Goal: Task Accomplishment & Management: Use online tool/utility

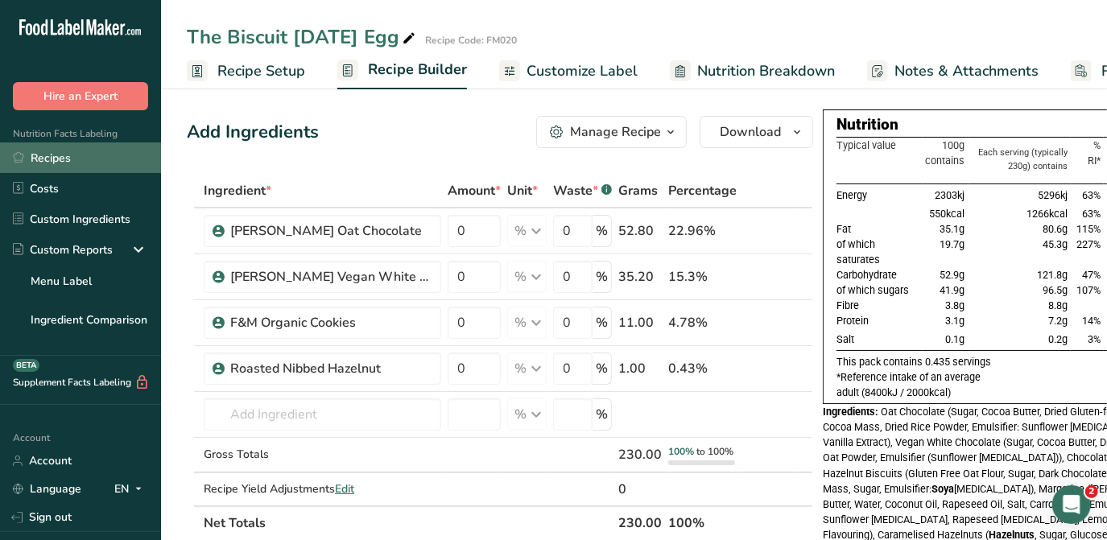
click at [45, 164] on link "Recipes" at bounding box center [80, 157] width 161 height 31
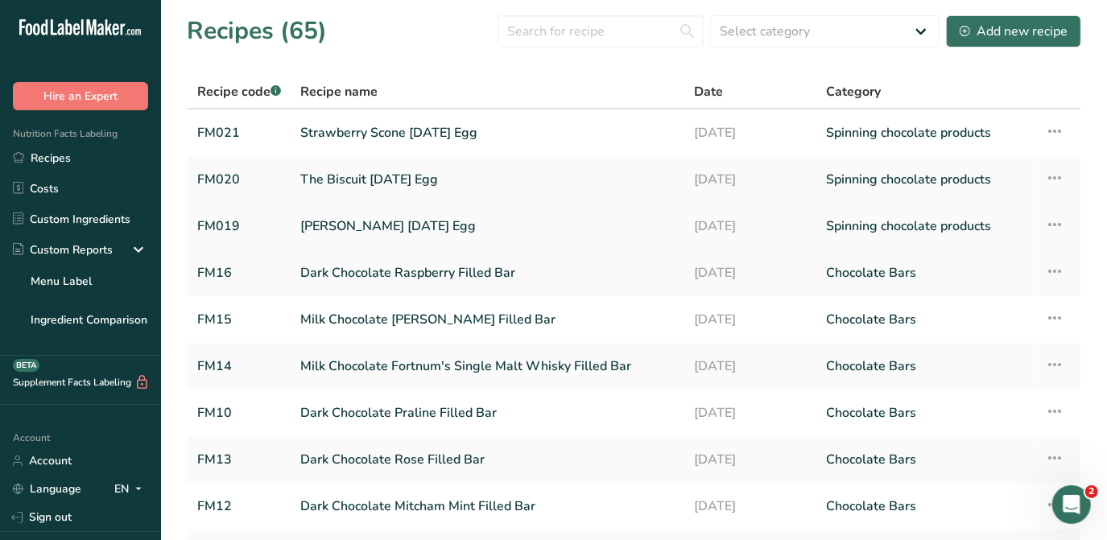
click at [394, 223] on link "[PERSON_NAME] [DATE] Egg" at bounding box center [487, 226] width 375 height 34
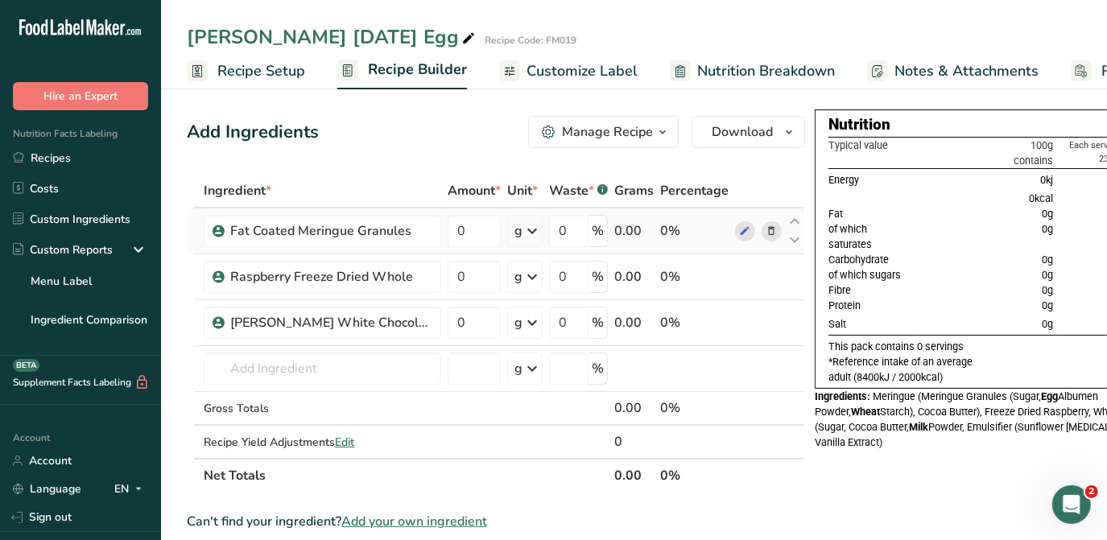
click at [766, 229] on icon at bounding box center [771, 231] width 11 height 17
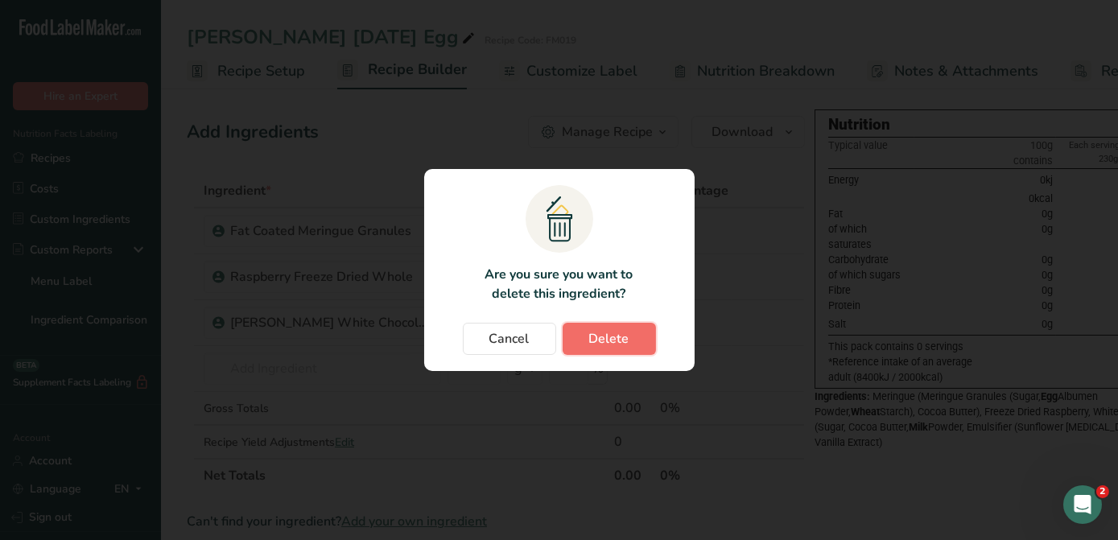
click at [626, 341] on span "Delete" at bounding box center [609, 338] width 40 height 19
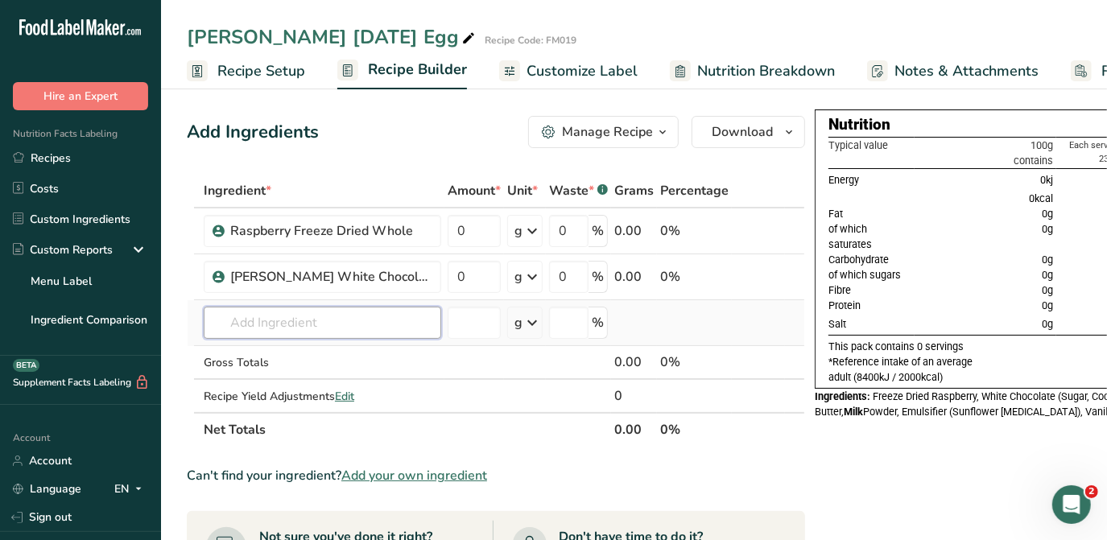
click at [274, 320] on input "text" at bounding box center [322, 323] width 237 height 32
click at [670, 233] on div "0%" at bounding box center [694, 230] width 68 height 19
click at [317, 325] on input "text" at bounding box center [322, 323] width 237 height 32
click at [286, 324] on input "text" at bounding box center [322, 323] width 237 height 32
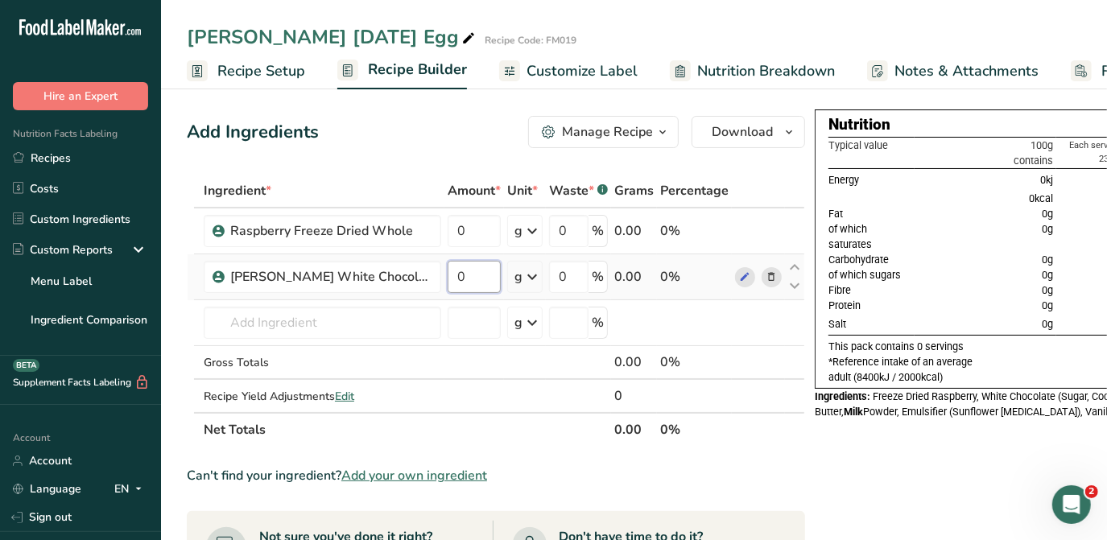
click at [466, 280] on input "0" at bounding box center [473, 277] width 53 height 32
type input "91.9"
click at [472, 229] on div "Ingredient * Amount * Unit * Waste * .a-a{fill:#347362;}.b-a{fill:#fff;} Grams …" at bounding box center [496, 310] width 618 height 273
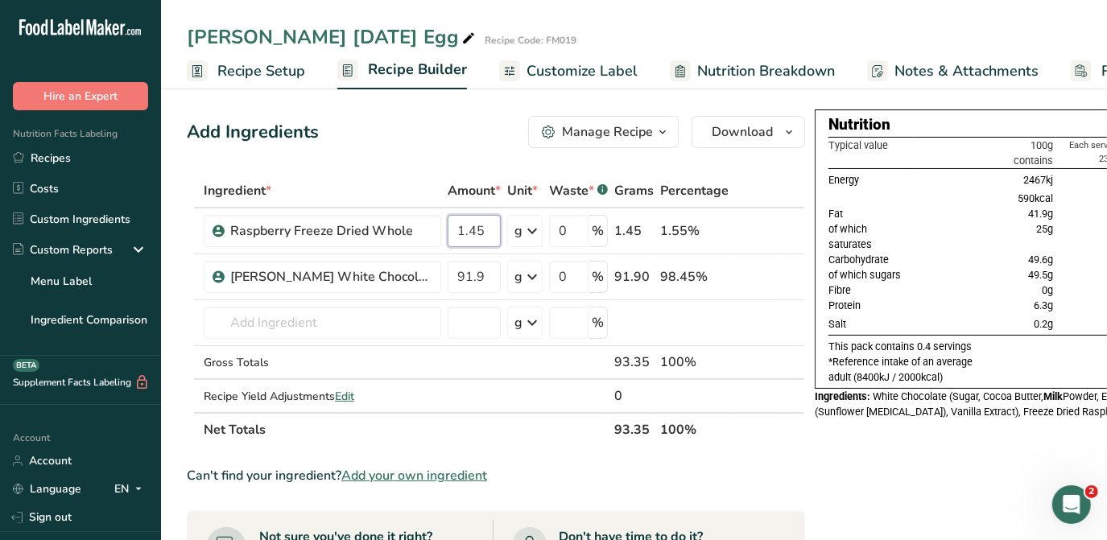
type input "1.45"
click at [303, 319] on div "Ingredient * Amount * Unit * Waste * .a-a{fill:#347362;}.b-a{fill:#fff;} Grams …" at bounding box center [496, 310] width 618 height 273
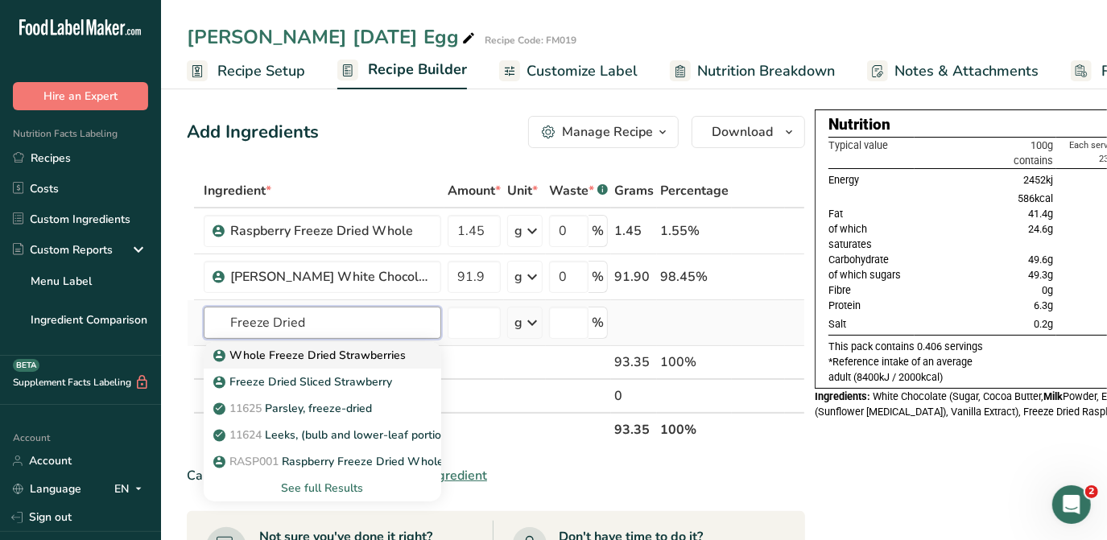
type input "Freeze Dried"
click at [291, 343] on link "Whole Freeze Dried Strawberries" at bounding box center [322, 355] width 237 height 27
type input "Whole Freeze Dried Strawberries"
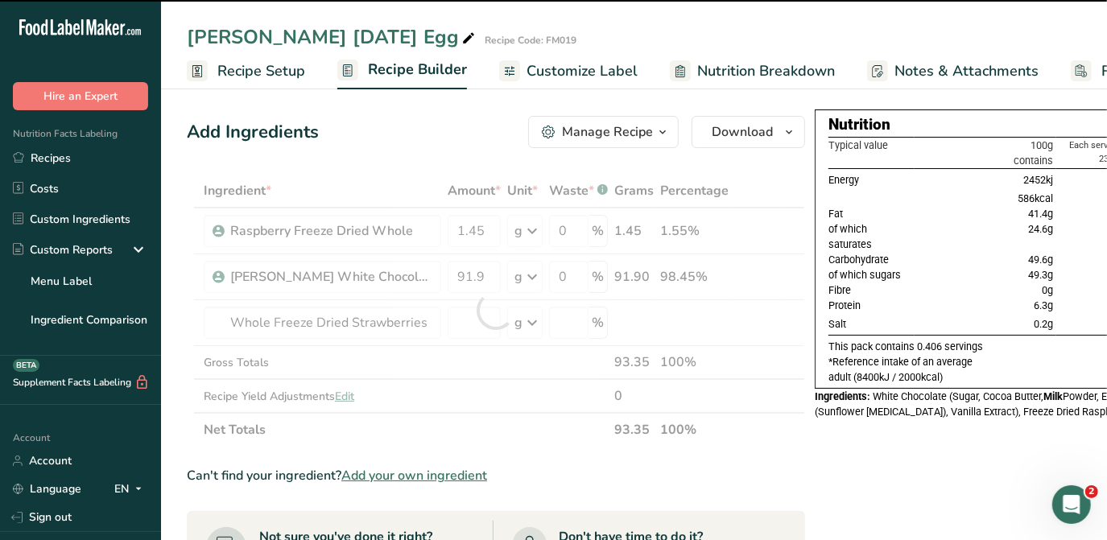
type input "0"
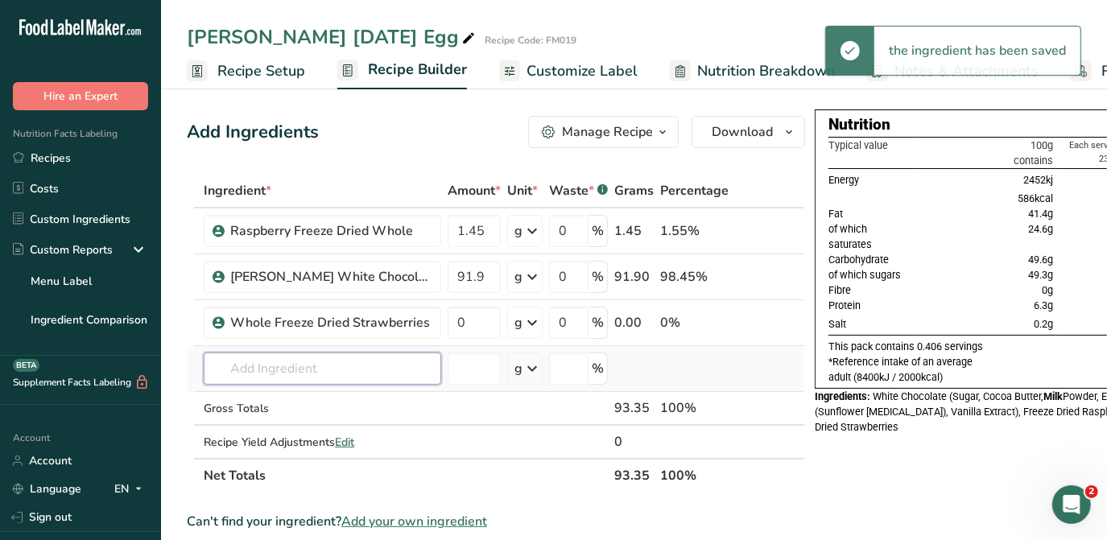
click at [278, 358] on input "text" at bounding box center [322, 369] width 237 height 32
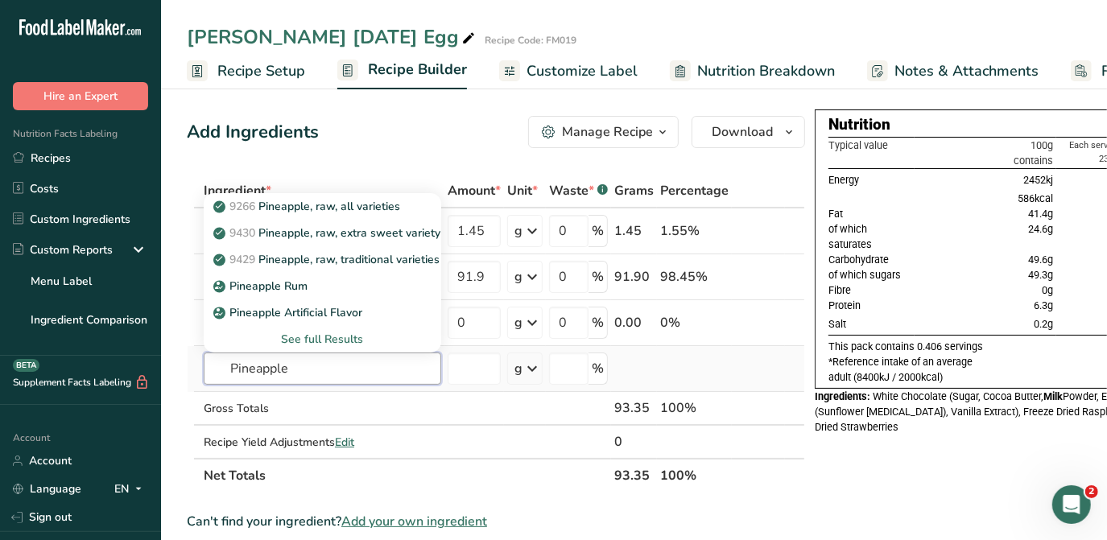
type input "Pineapple"
click at [324, 340] on div "See full Results" at bounding box center [322, 339] width 212 height 17
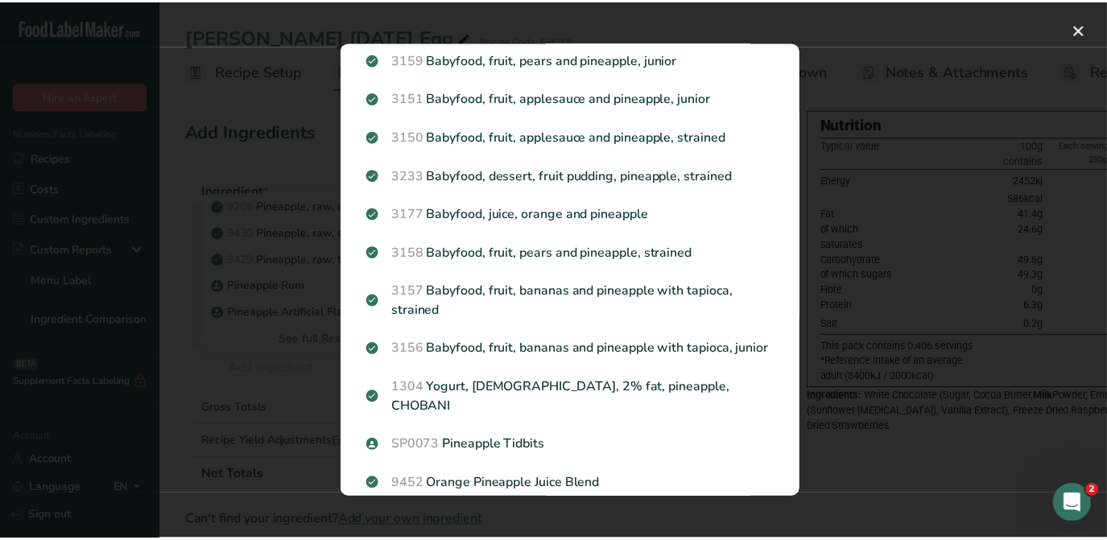
scroll to position [1463, 0]
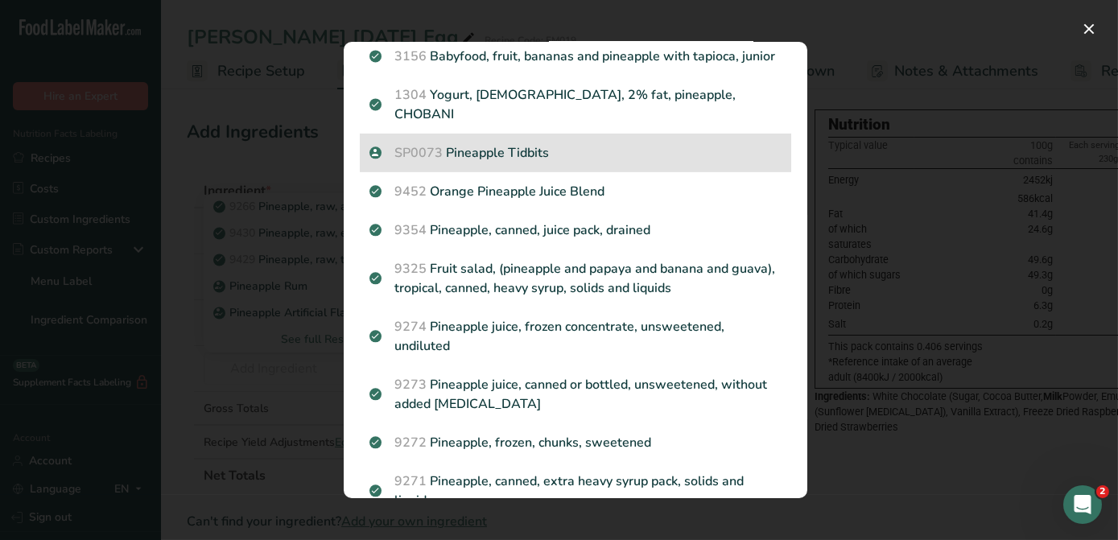
click at [460, 143] on p "SP0073 Pineapple Tidbits" at bounding box center [575, 152] width 412 height 19
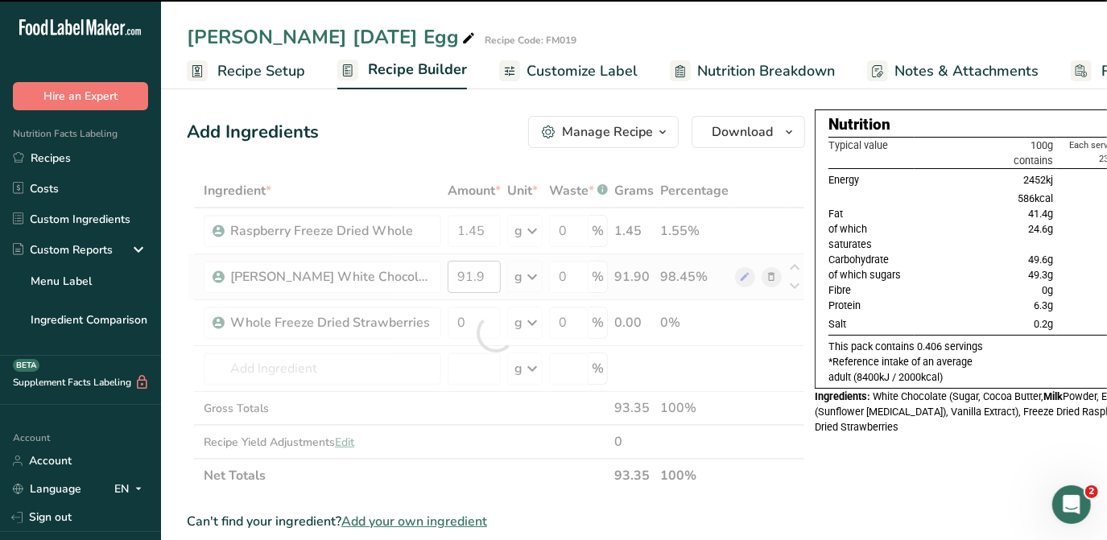
type input "0"
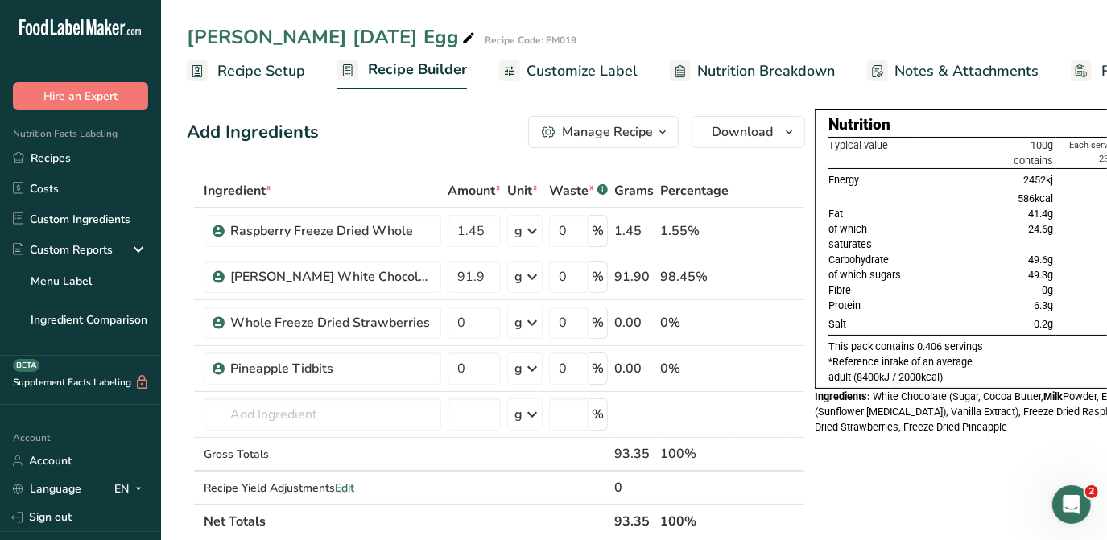
click at [554, 72] on span "Customize Label" at bounding box center [581, 71] width 111 height 22
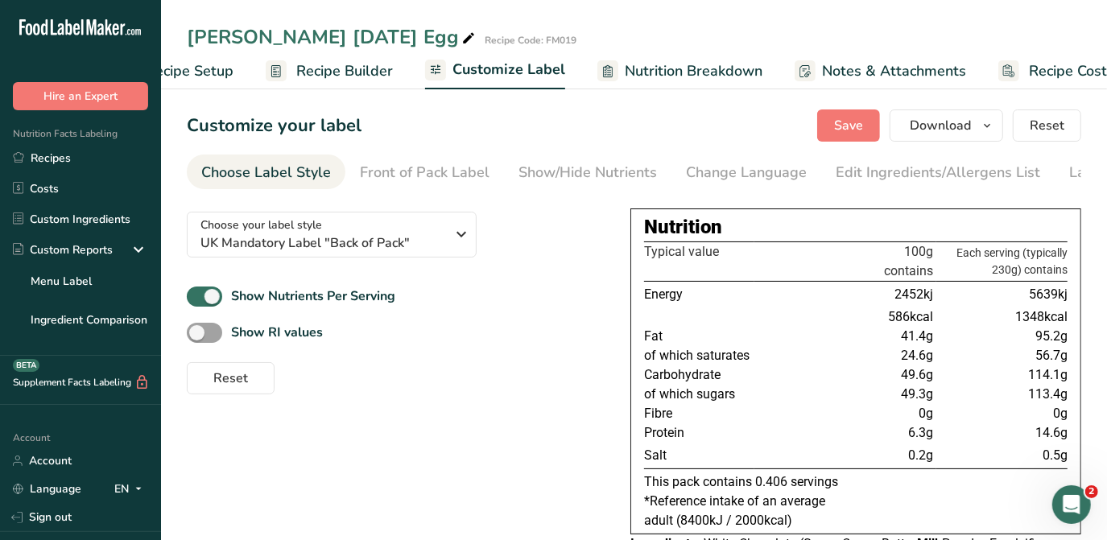
scroll to position [0, 118]
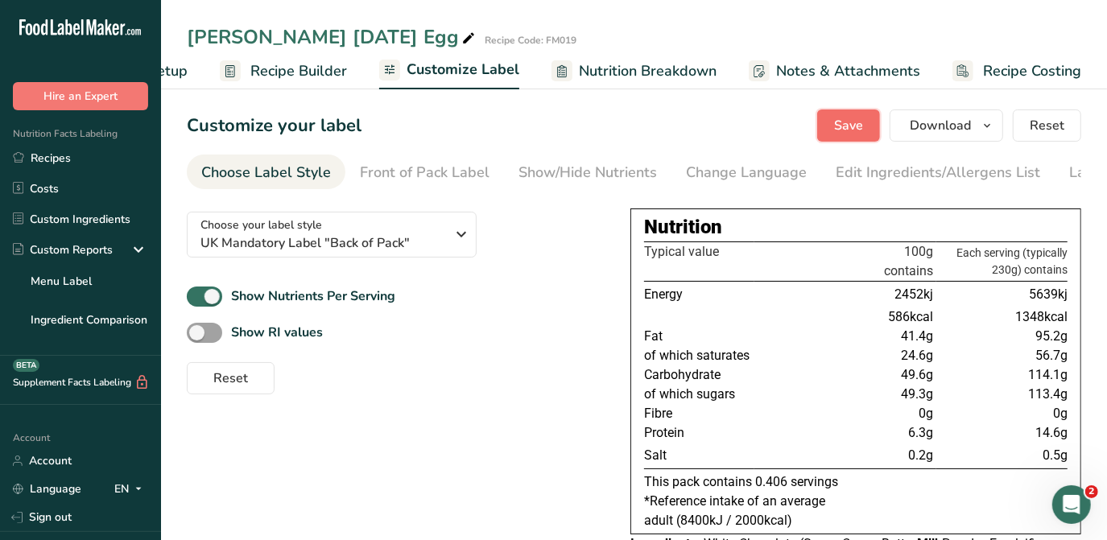
click at [863, 117] on span "Save" at bounding box center [848, 125] width 29 height 19
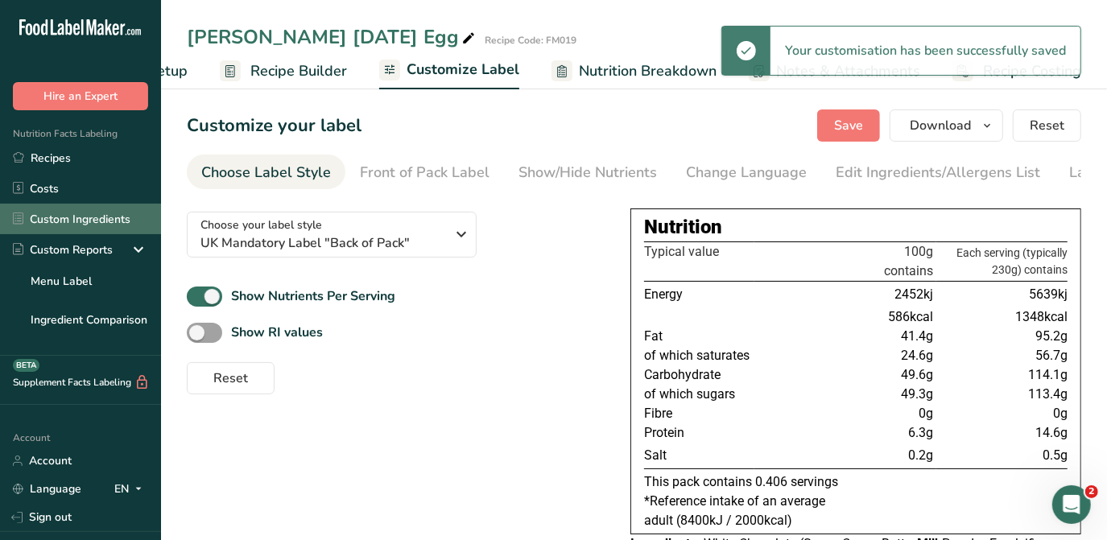
click at [108, 218] on link "Custom Ingredients" at bounding box center [80, 219] width 161 height 31
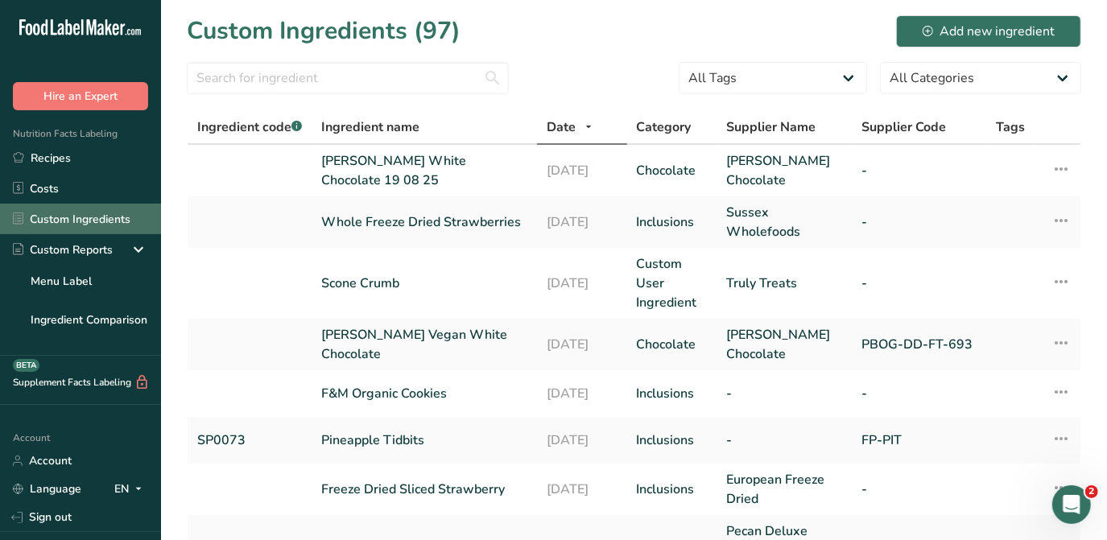
click at [100, 217] on link "Custom Ingredients" at bounding box center [80, 219] width 161 height 31
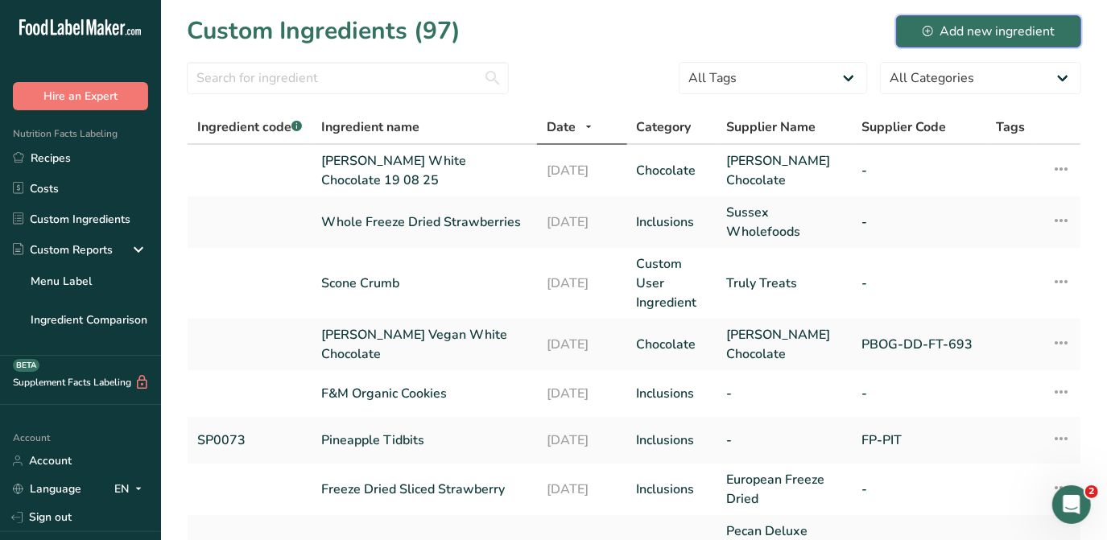
click at [1002, 27] on div "Add new ingredient" at bounding box center [988, 31] width 132 height 19
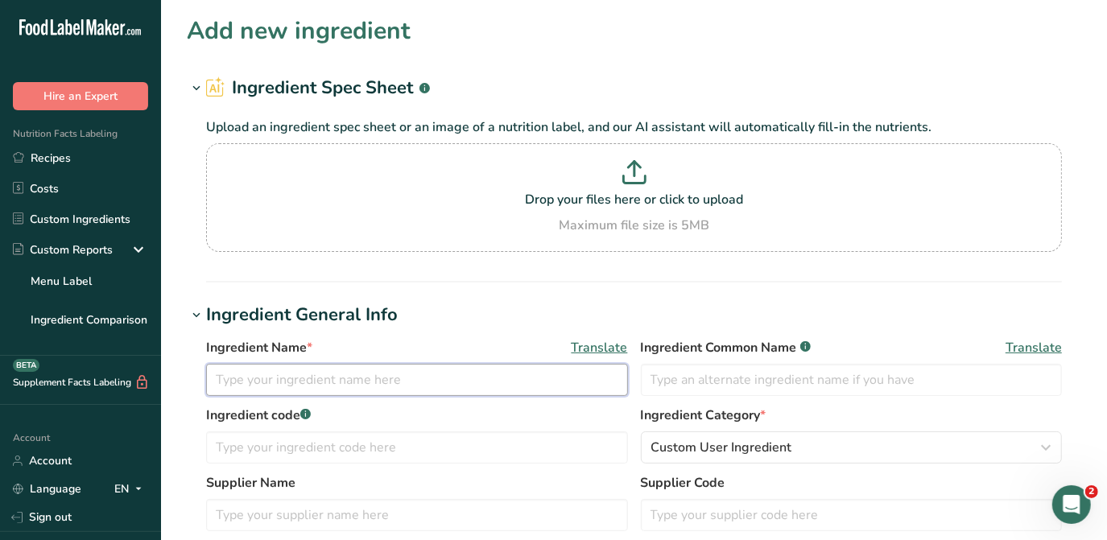
click at [312, 377] on input "text" at bounding box center [417, 380] width 422 height 32
type input "Meringue Pieces"
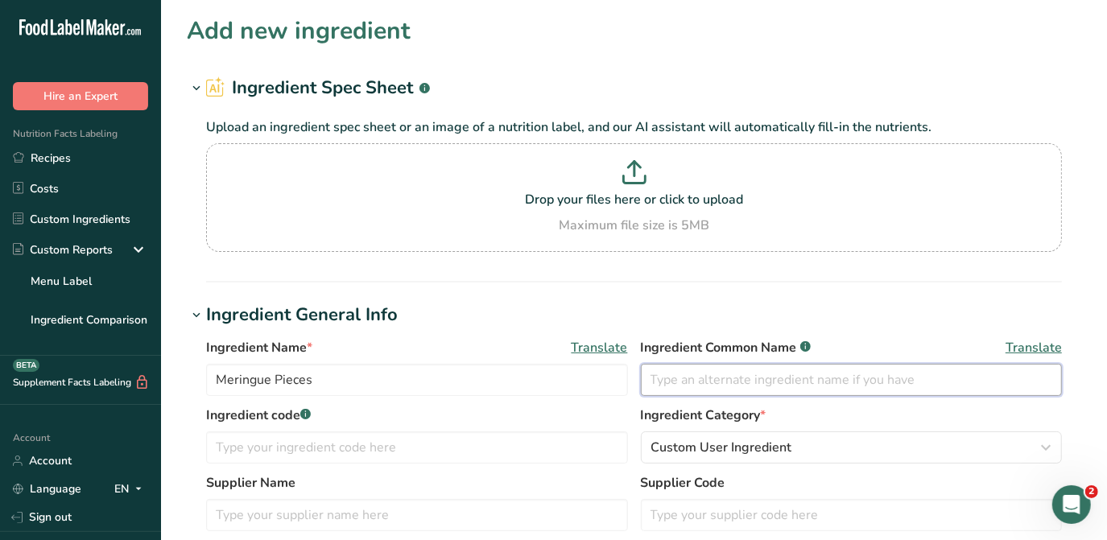
click at [719, 385] on input "text" at bounding box center [852, 380] width 422 height 32
type input "Meringue Pieces"
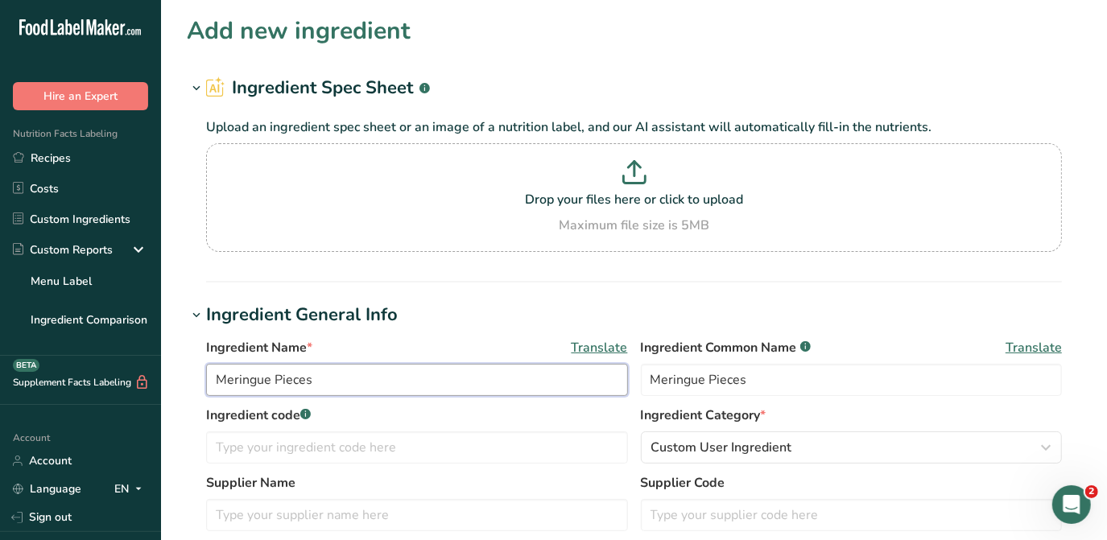
click at [216, 381] on input "Meringue Pieces" at bounding box center [417, 380] width 422 height 32
type input "Flower & White Meringue Pieces"
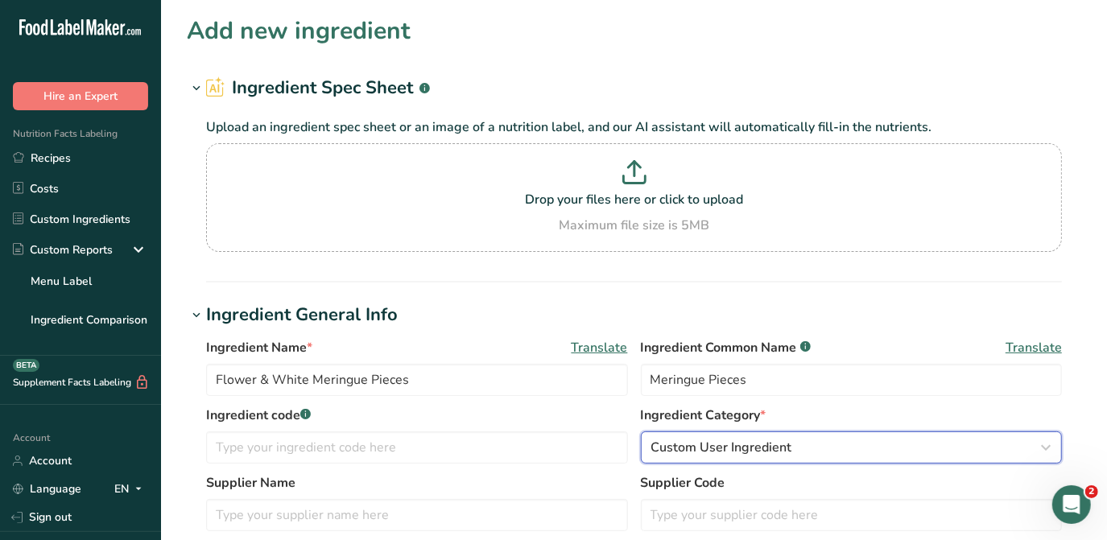
click at [773, 448] on span "Custom User Ingredient" at bounding box center [721, 447] width 141 height 19
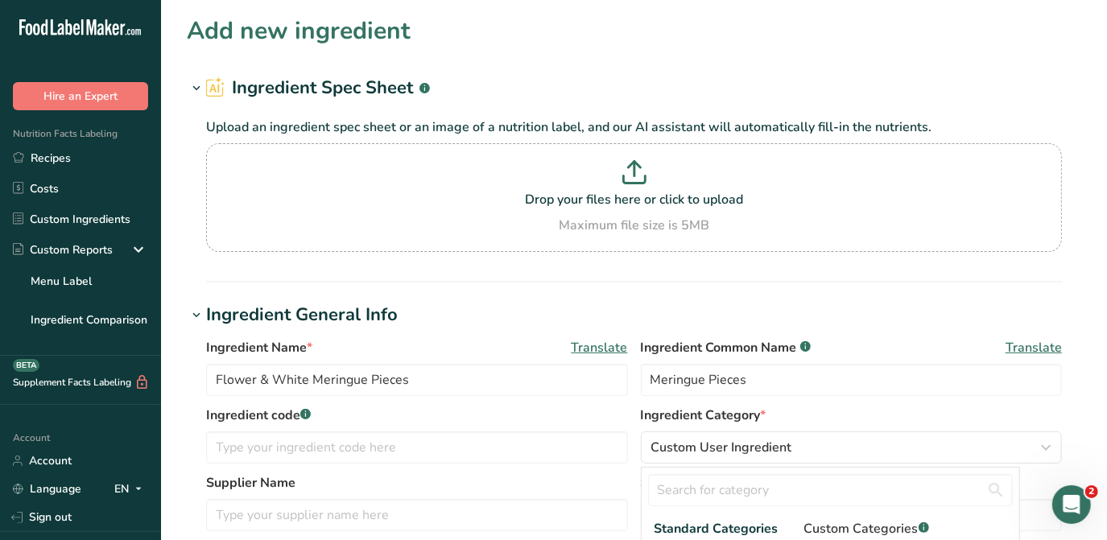
click at [863, 531] on span "Custom Categories .a-a{fill:#347362;}.b-a{fill:#fff;}" at bounding box center [866, 528] width 125 height 19
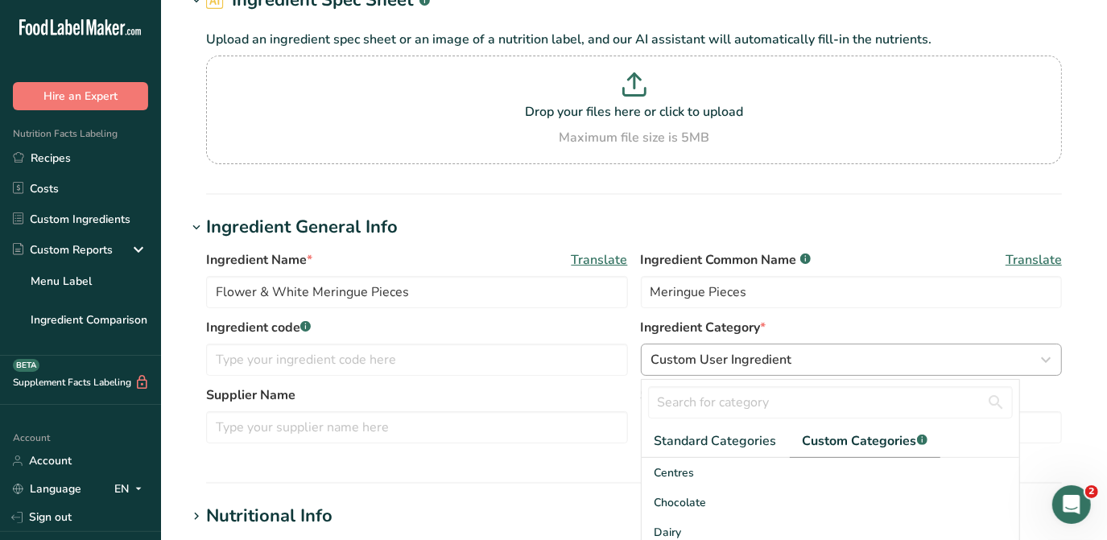
scroll to position [219, 0]
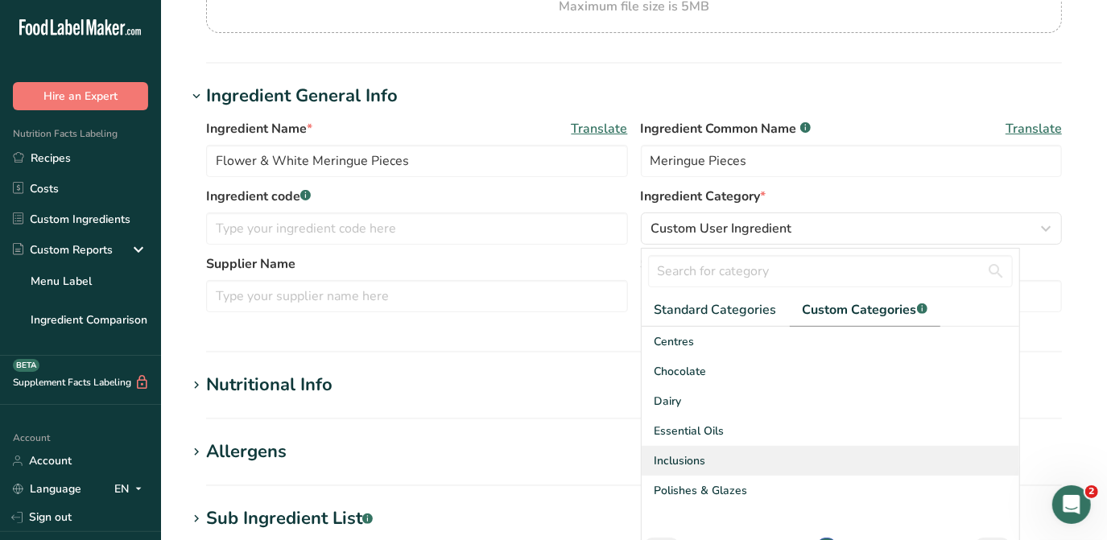
click at [687, 465] on span "Inclusions" at bounding box center [680, 460] width 52 height 17
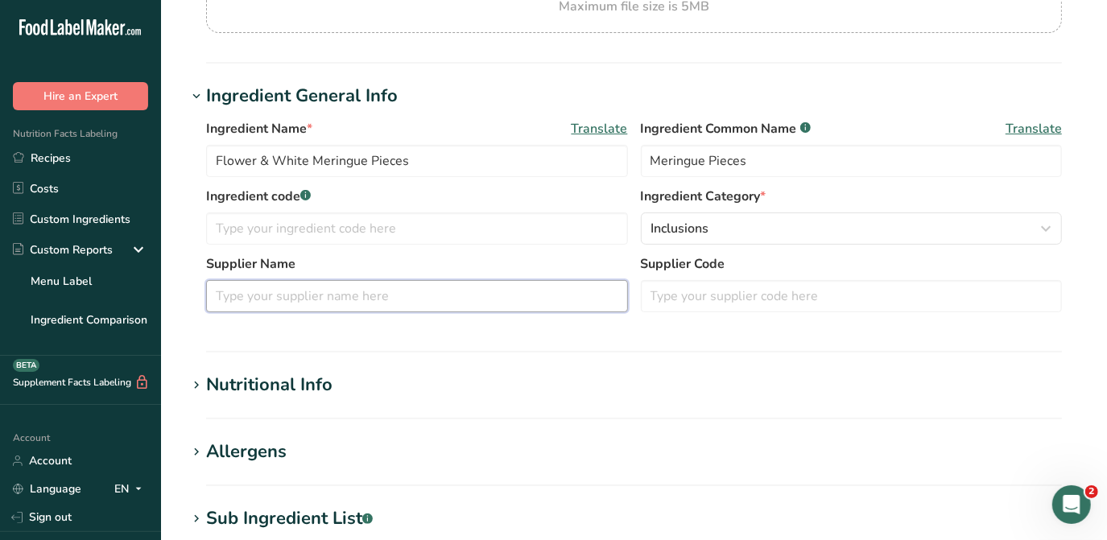
click at [264, 302] on input "text" at bounding box center [417, 296] width 422 height 32
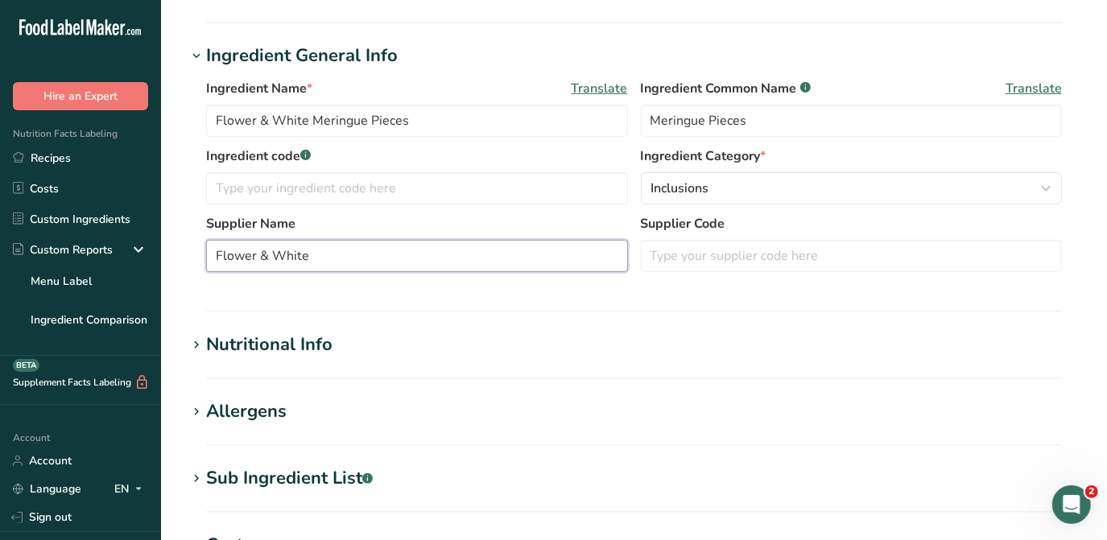
scroll to position [292, 0]
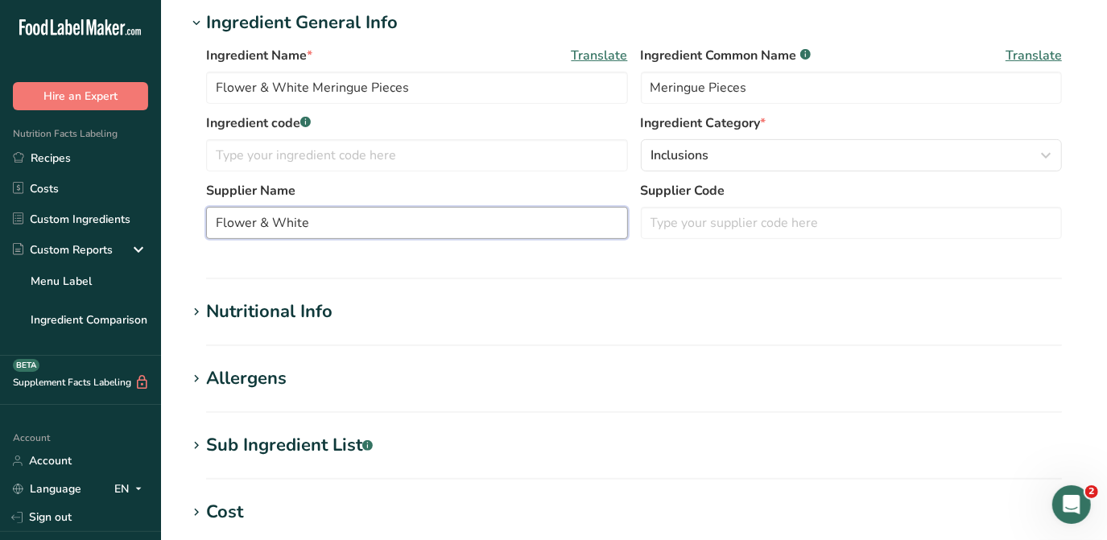
type input "Flower & White"
click at [297, 314] on div "Nutritional Info" at bounding box center [269, 312] width 126 height 27
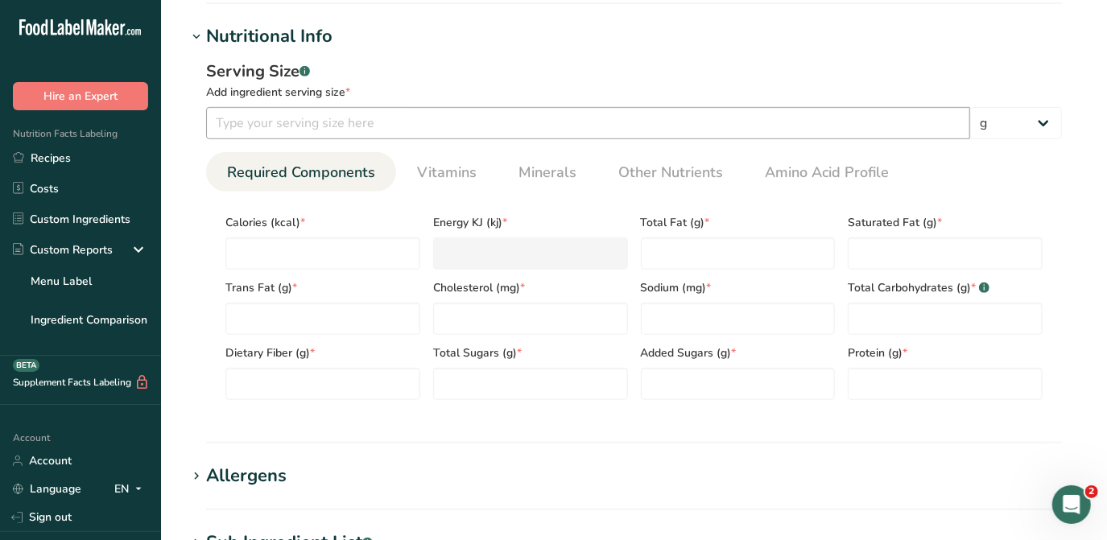
scroll to position [585, 0]
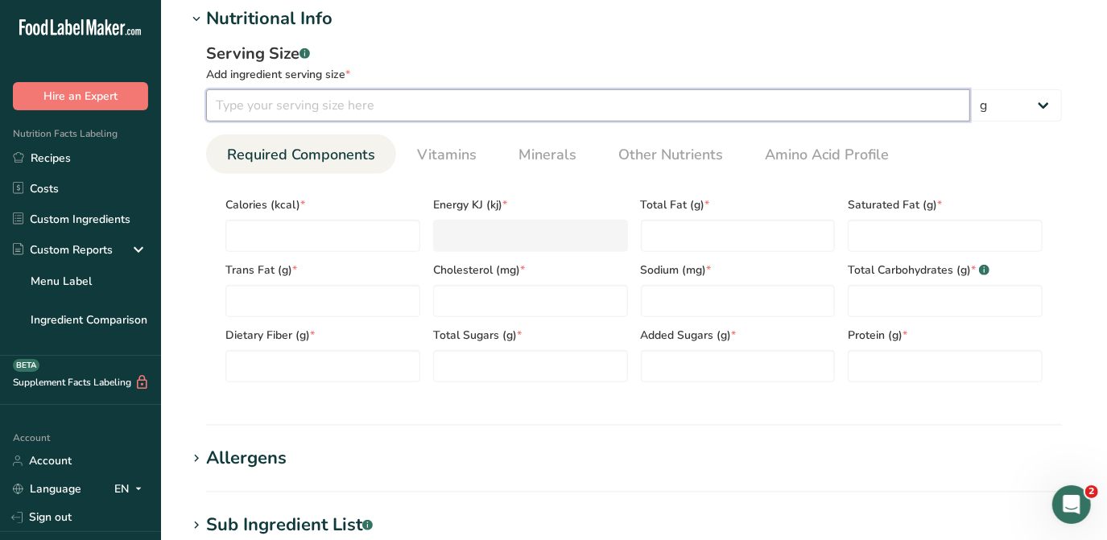
click at [253, 109] on input "number" at bounding box center [588, 105] width 764 height 32
type input "100"
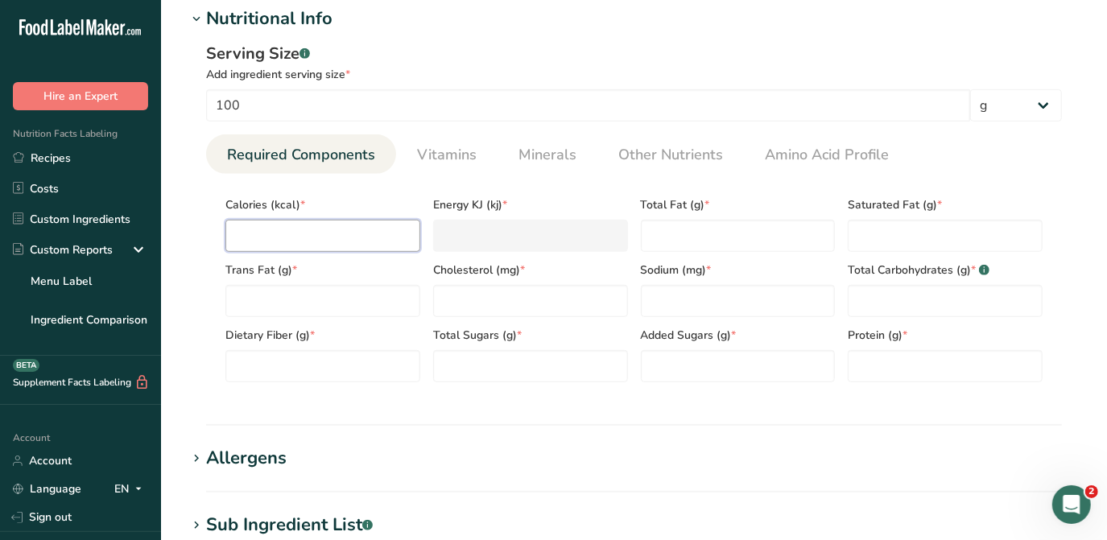
click at [255, 232] on input "number" at bounding box center [322, 236] width 195 height 32
type input "3"
type KJ "12.6"
type input "37"
type KJ "154.8"
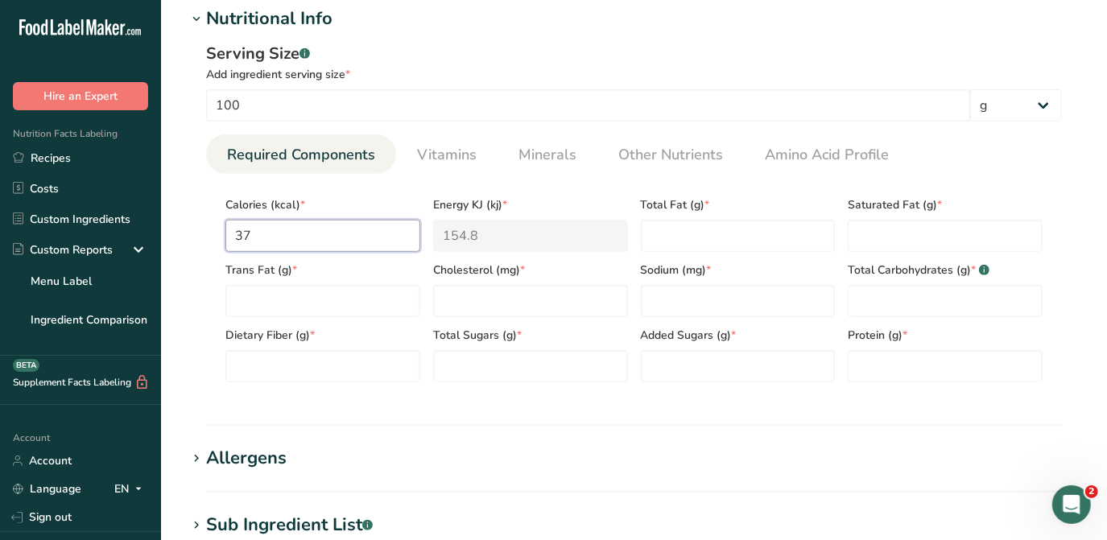
type input "376"
type KJ "1573.2"
type input "376"
click at [669, 240] on Fat "number" at bounding box center [738, 236] width 195 height 32
type Fat "0.1"
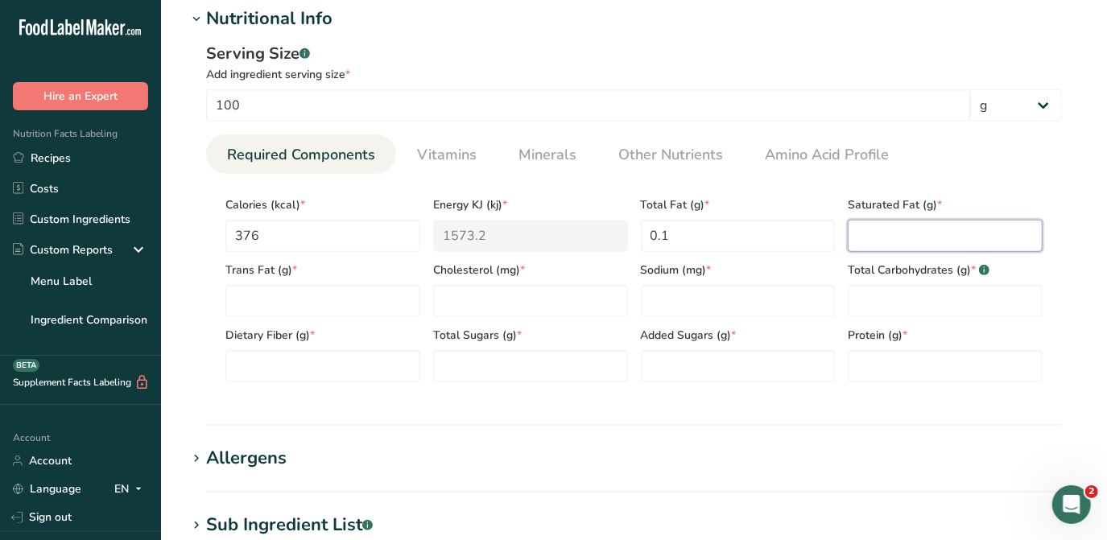
click at [899, 234] on Fat "number" at bounding box center [944, 236] width 195 height 32
type Fat "0"
click at [245, 307] on Fat "number" at bounding box center [322, 301] width 195 height 32
type Fat "0"
click at [472, 301] on input "number" at bounding box center [530, 301] width 195 height 32
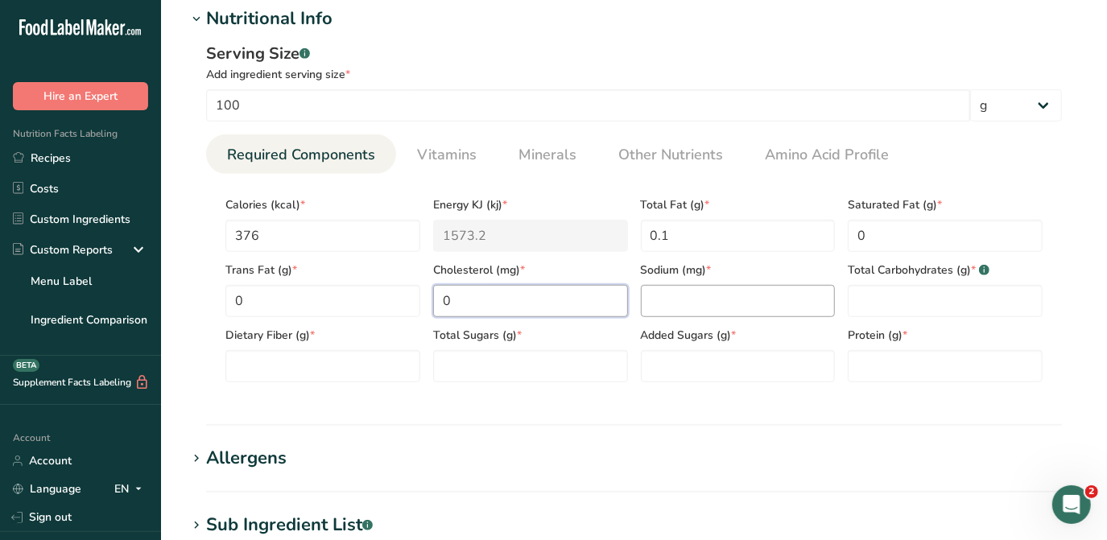
type input "0"
click at [670, 305] on input "number" at bounding box center [738, 301] width 195 height 32
click at [658, 303] on input "number" at bounding box center [738, 301] width 195 height 32
type input "80"
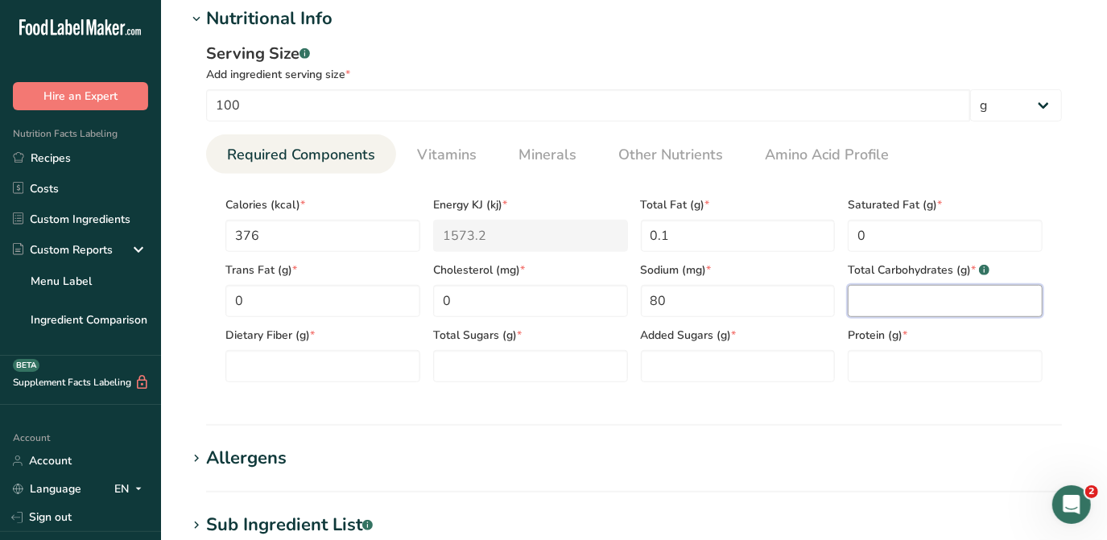
click at [913, 299] on Carbohydrates "number" at bounding box center [944, 301] width 195 height 32
type Carbohydrates "88.2"
click at [485, 365] on Sugars "number" at bounding box center [530, 366] width 195 height 32
type Sugars "88.0"
click at [285, 367] on Fiber "number" at bounding box center [322, 366] width 195 height 32
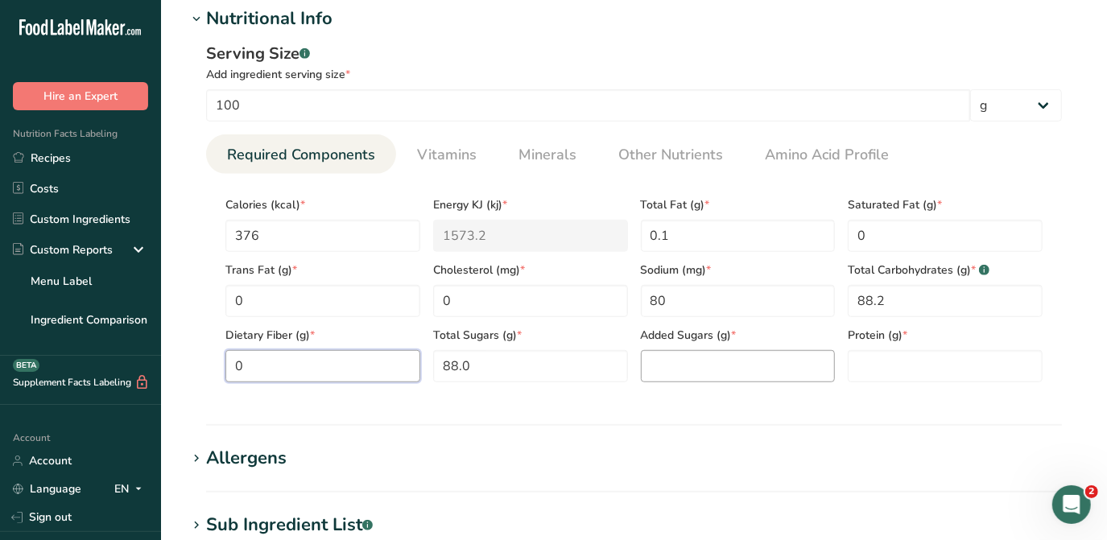
type Fiber "0"
click at [706, 363] on Sugars "number" at bounding box center [738, 366] width 195 height 32
type Sugars "0"
click at [871, 363] on input "number" at bounding box center [944, 366] width 195 height 32
type input "4.8"
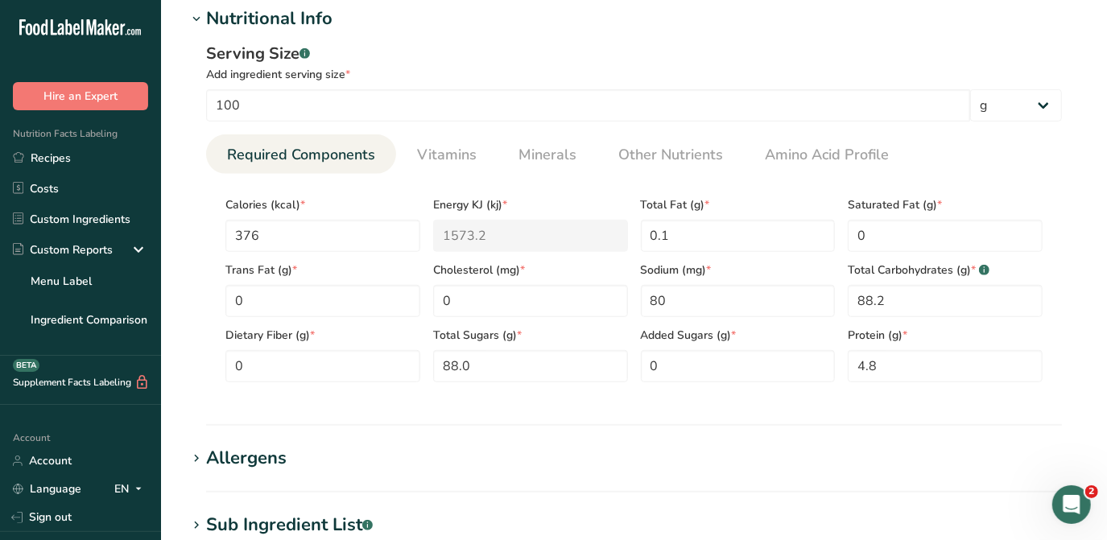
click at [805, 448] on h1 "Allergens" at bounding box center [634, 458] width 894 height 27
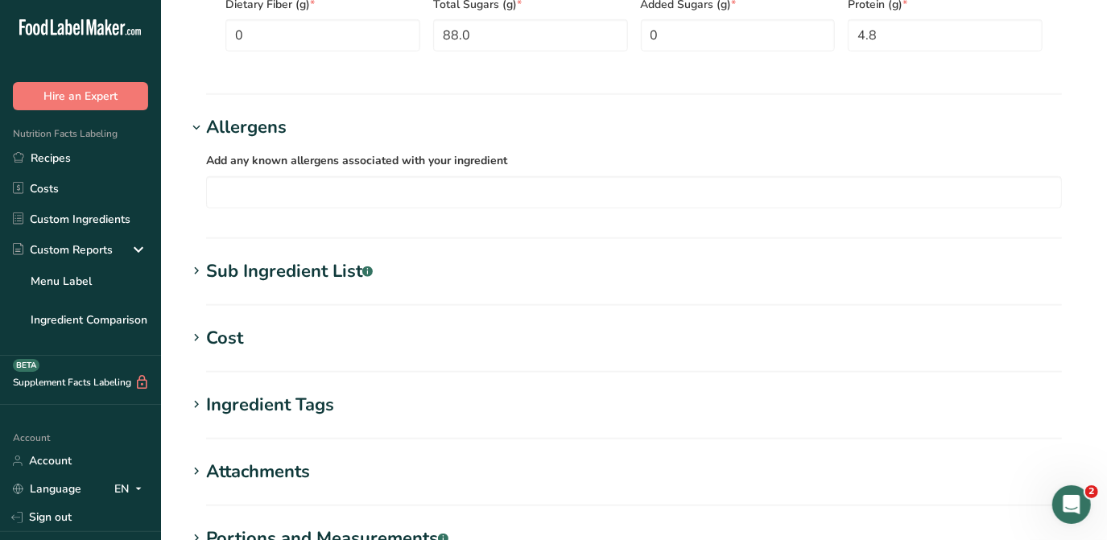
scroll to position [950, 0]
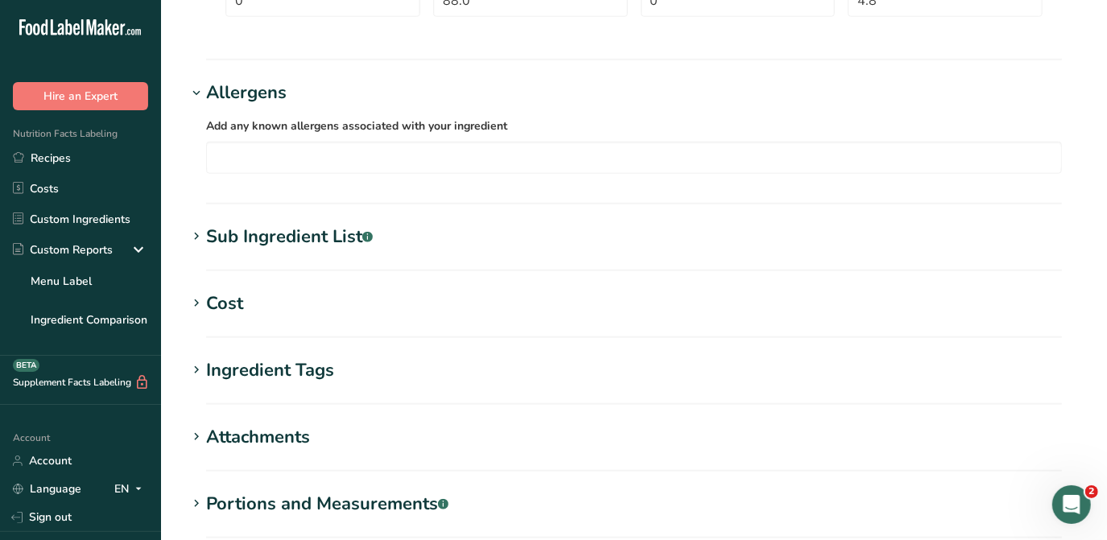
click at [317, 236] on div "Sub Ingredient List .a-a{fill:#347362;}.b-a{fill:#fff;}" at bounding box center [289, 237] width 167 height 27
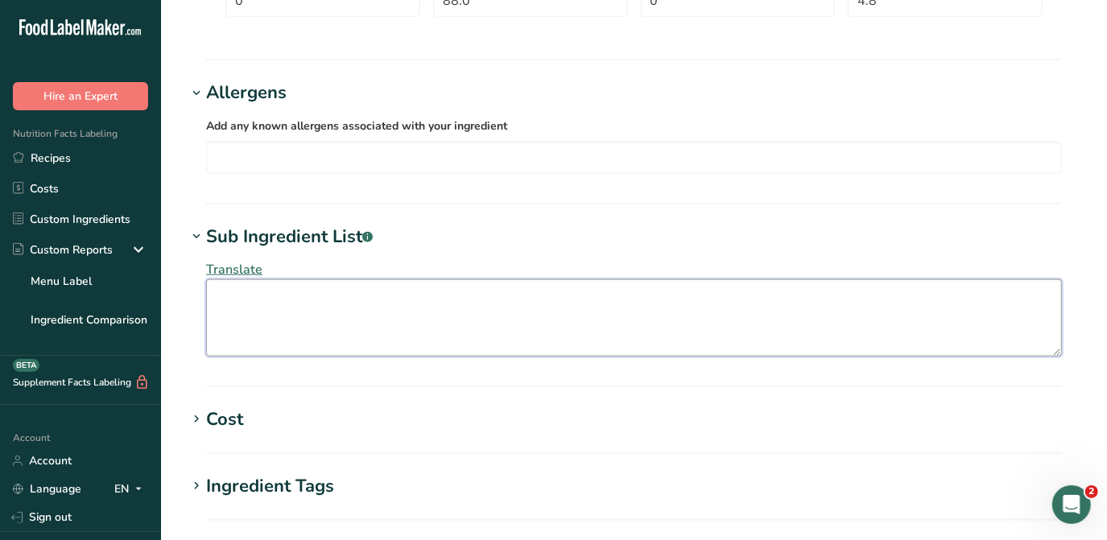
click at [263, 300] on textarea at bounding box center [634, 317] width 856 height 77
paste textarea "Sugar, Pasteurised Free Range Egg White, Natural Flavouring, Natural Colour ([M…"
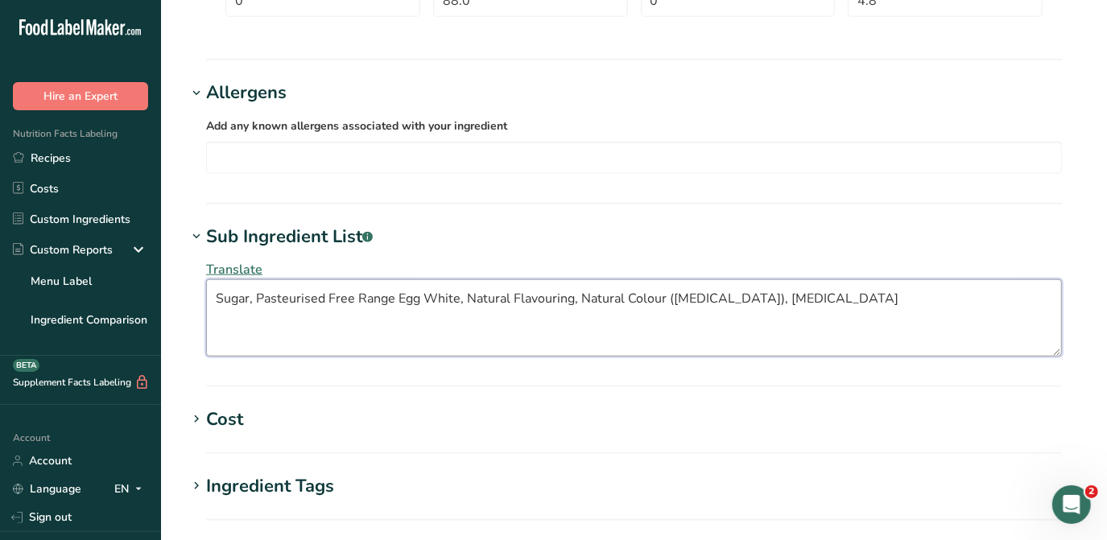
click at [397, 296] on textarea "Sugar, Pasteurised Free Range Egg White, Natural Flavouring, Natural Colour ([M…" at bounding box center [634, 317] width 856 height 77
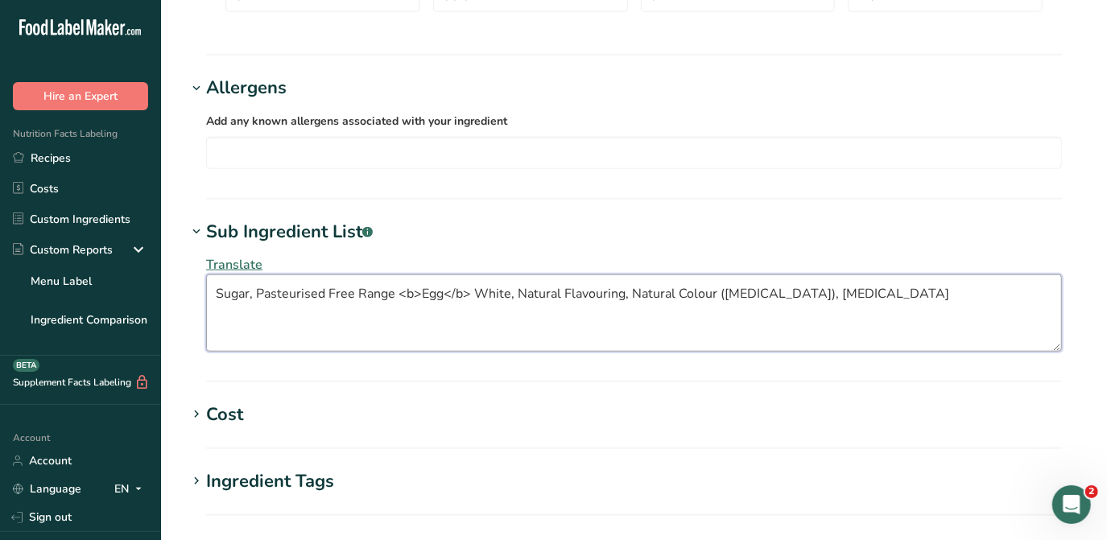
scroll to position [1257, 0]
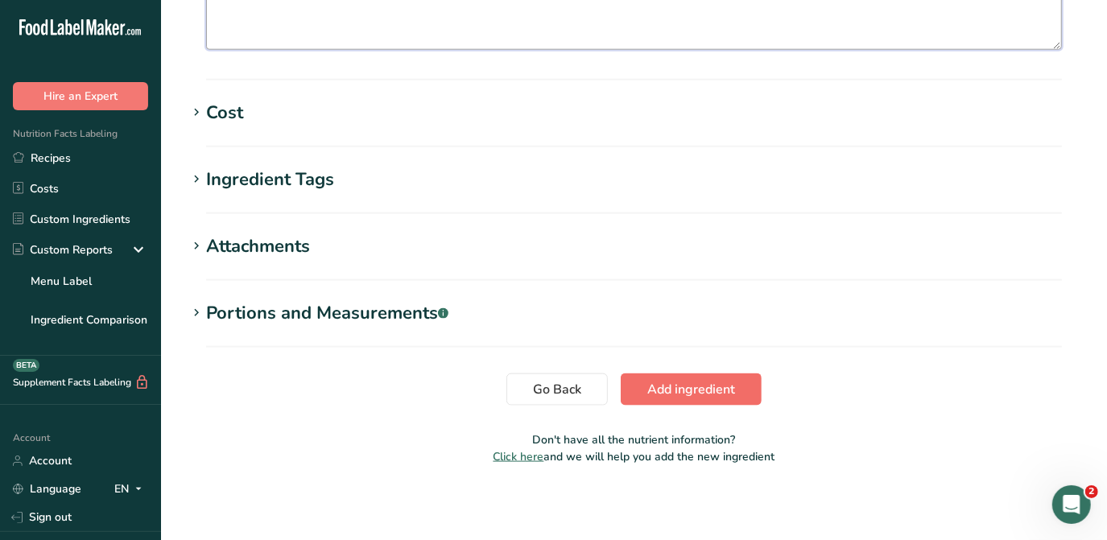
type textarea "Sugar, Pasteurised Free Range <b>Egg</b> White, Natural Flavouring, Natural Col…"
click at [708, 386] on span "Add ingredient" at bounding box center [691, 389] width 88 height 19
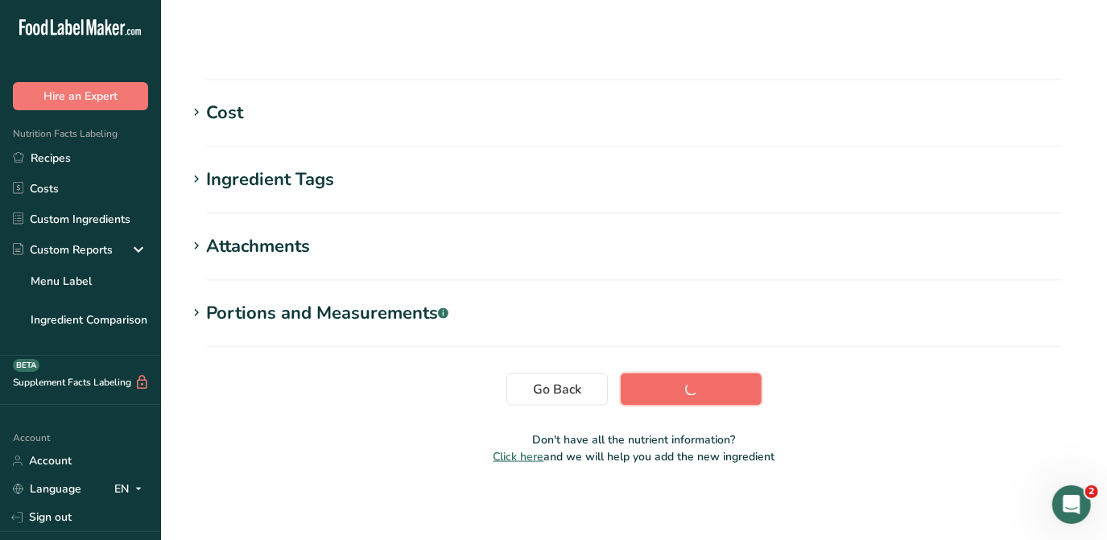
scroll to position [311, 0]
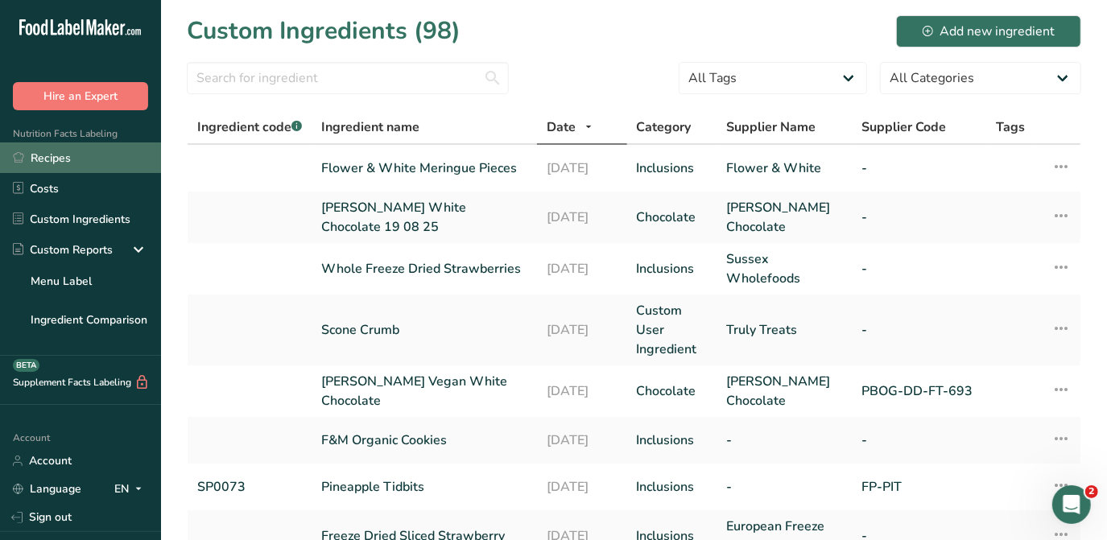
click at [58, 159] on link "Recipes" at bounding box center [80, 157] width 161 height 31
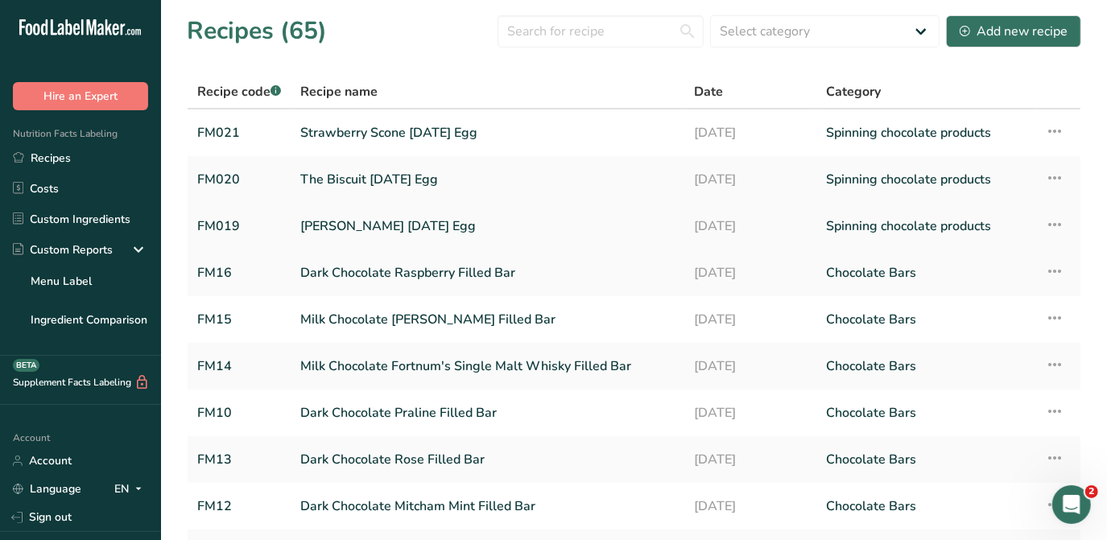
click at [381, 223] on link "[PERSON_NAME] [DATE] Egg" at bounding box center [487, 226] width 375 height 34
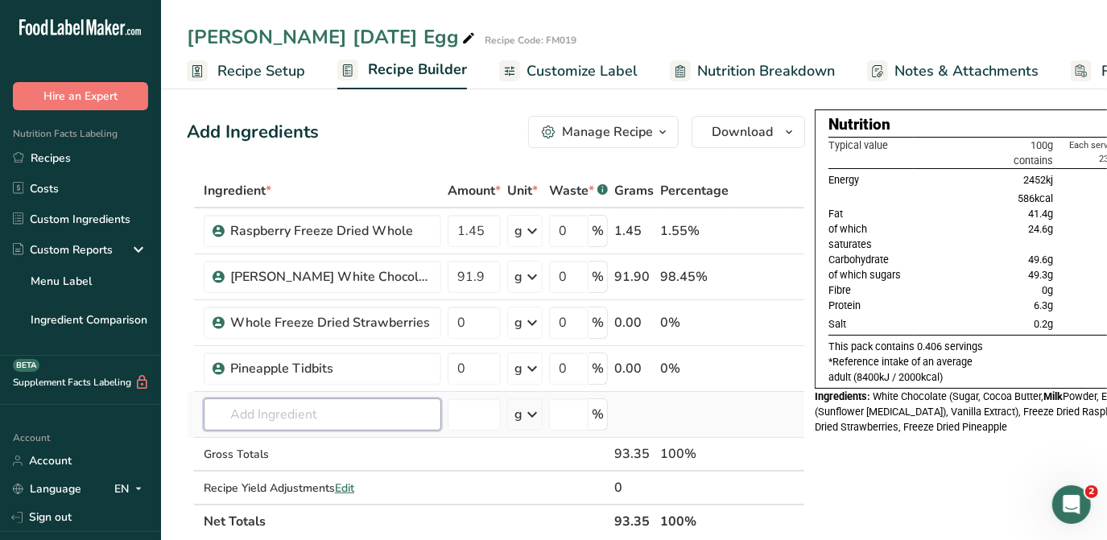
click at [279, 407] on input "text" at bounding box center [322, 414] width 237 height 32
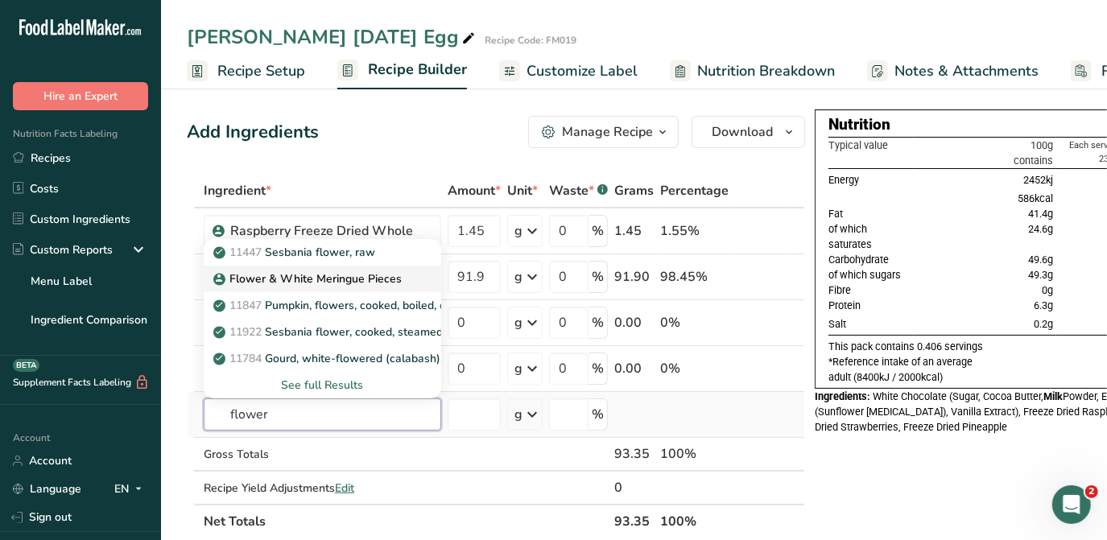
type input "flower"
click at [337, 275] on p "Flower & White Meringue Pieces" at bounding box center [308, 278] width 185 height 17
type input "Flower & White Meringue Pieces"
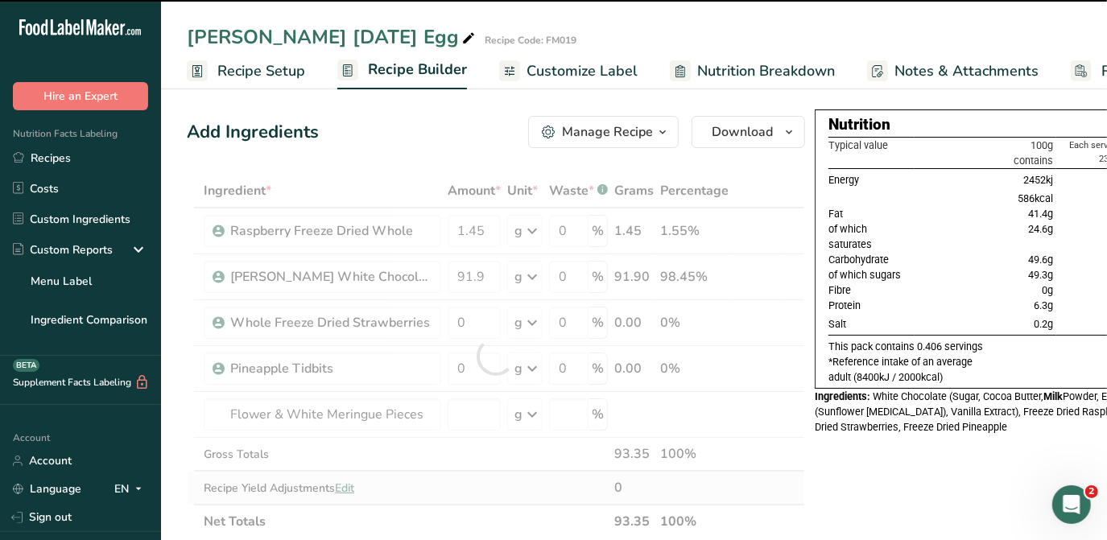
type input "0"
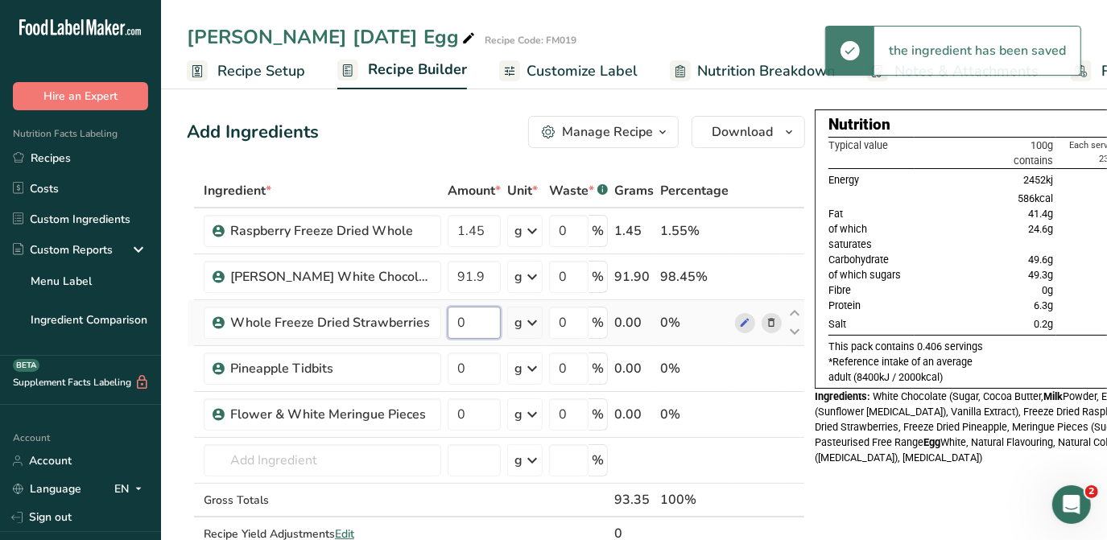
click at [476, 325] on input "0" at bounding box center [473, 323] width 53 height 32
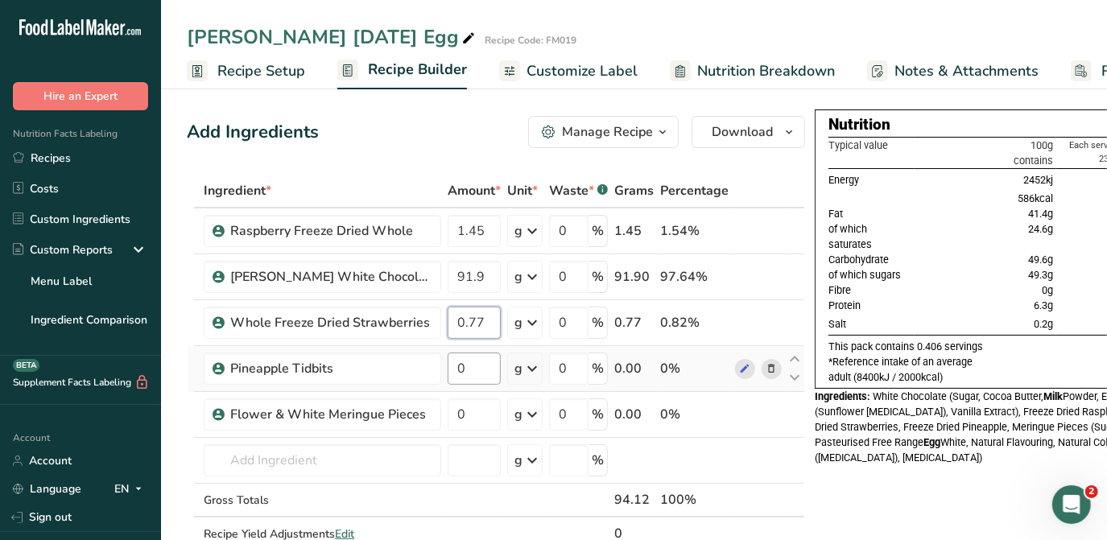
type input "0.77"
click at [472, 376] on div "Ingredient * Amount * Unit * Waste * .a-a{fill:#347362;}.b-a{fill:#fff;} Grams …" at bounding box center [496, 379] width 618 height 410
type input "2"
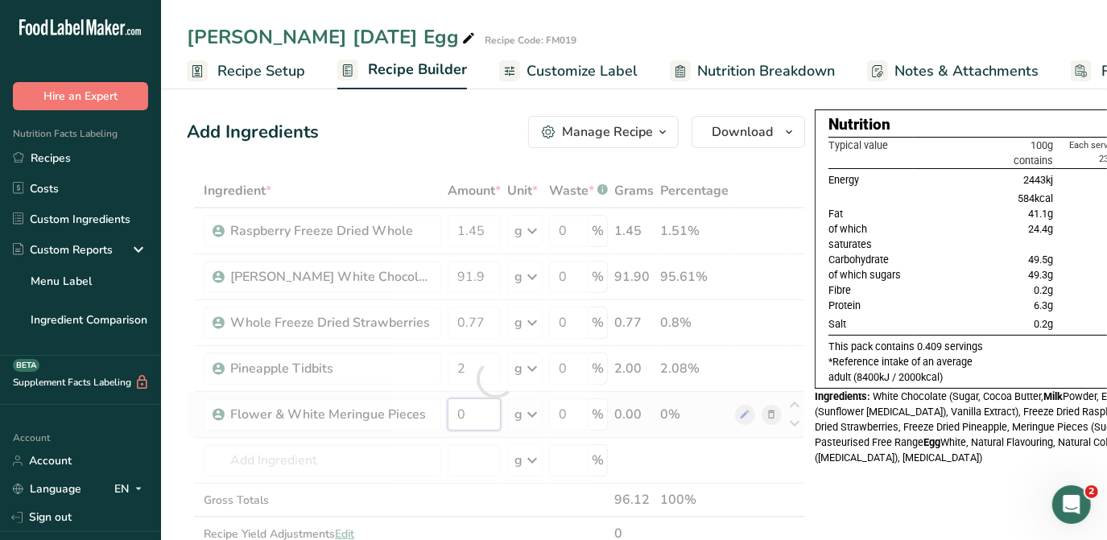
click at [472, 406] on div "Ingredient * Amount * Unit * Waste * .a-a{fill:#347362;}.b-a{fill:#fff;} Grams …" at bounding box center [496, 379] width 618 height 410
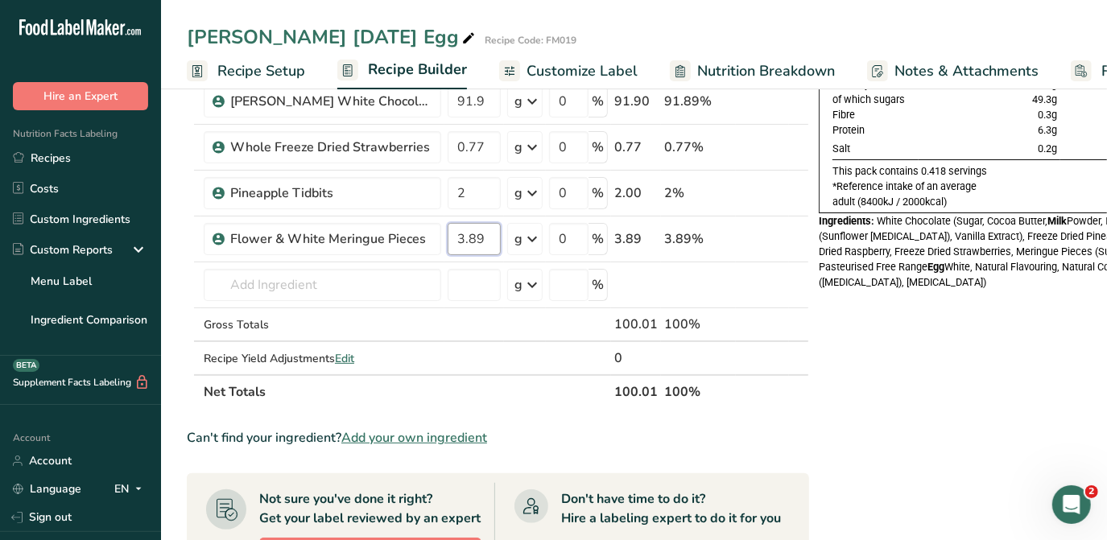
scroll to position [219, 0]
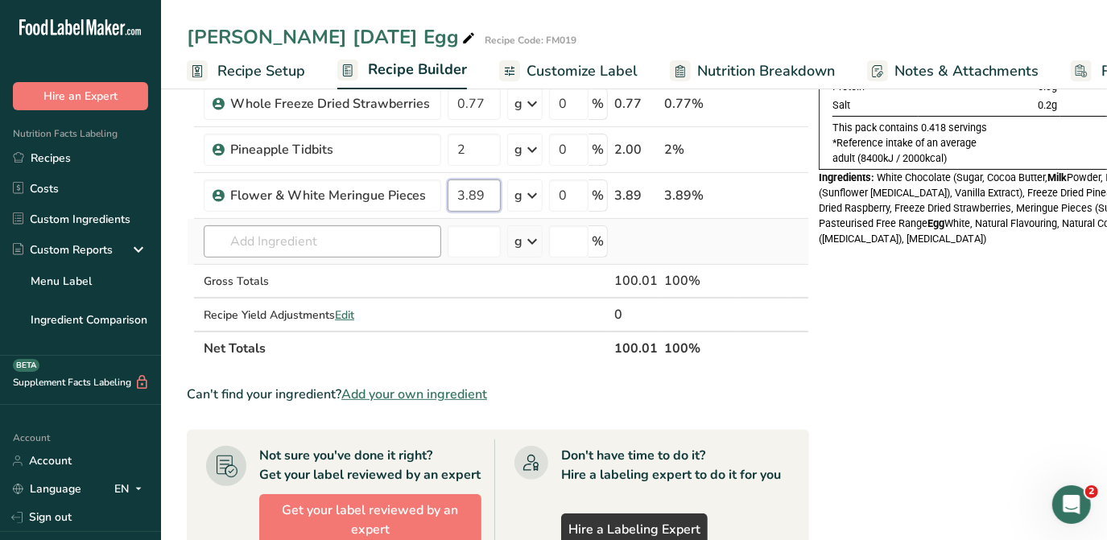
type input "3.89"
click at [343, 239] on div "Ingredient * Amount * Unit * Waste * .a-a{fill:#347362;}.b-a{fill:#fff;} Grams …" at bounding box center [498, 160] width 622 height 410
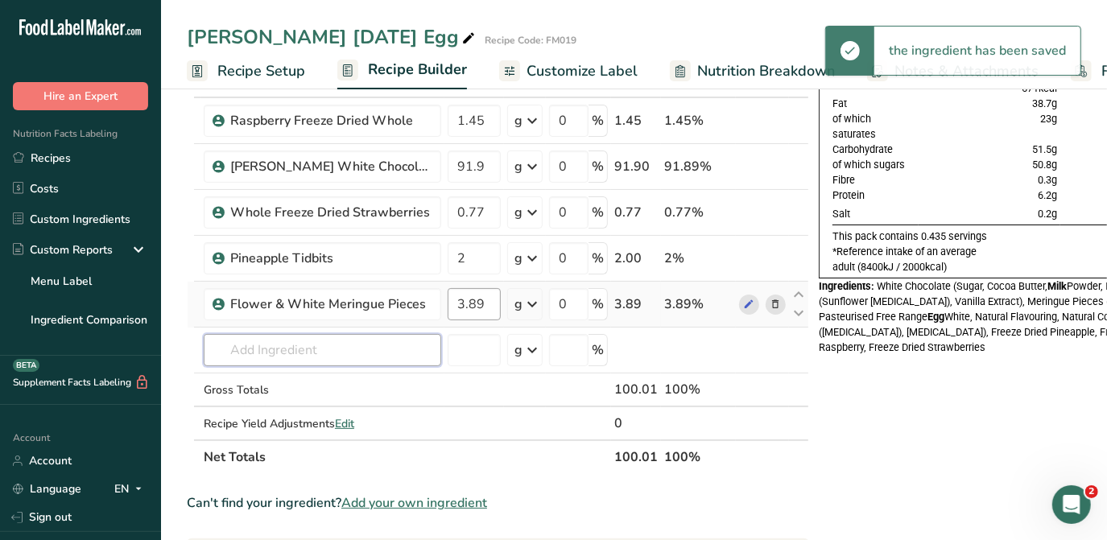
scroll to position [0, 0]
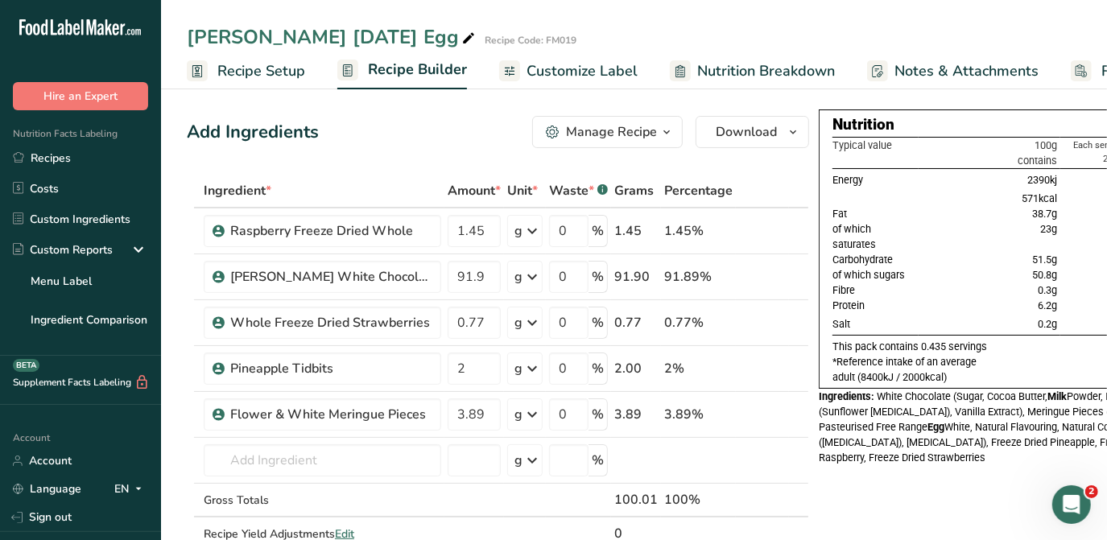
click at [247, 64] on span "Recipe Setup" at bounding box center [261, 71] width 88 height 22
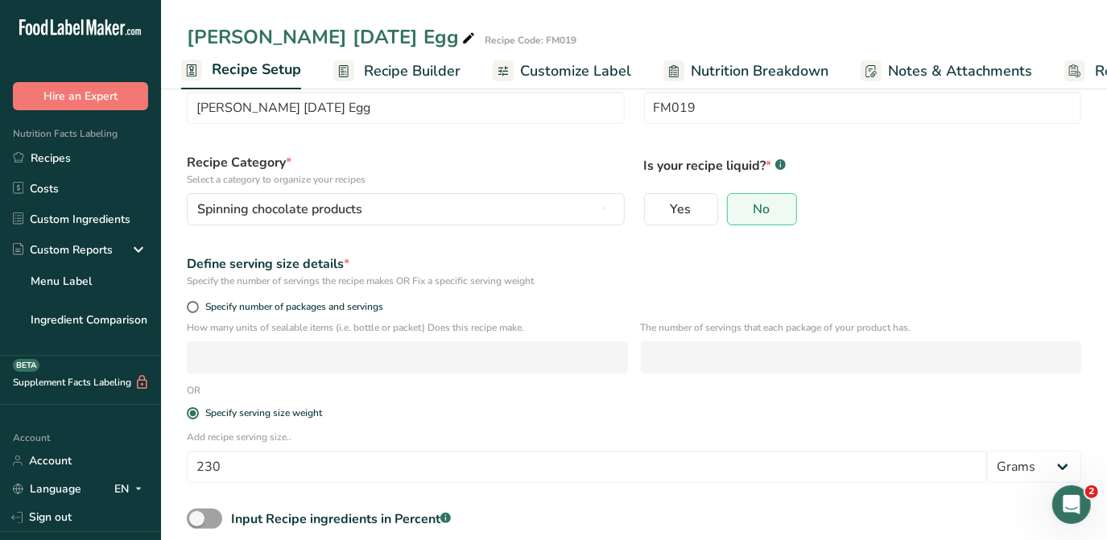
scroll to position [146, 0]
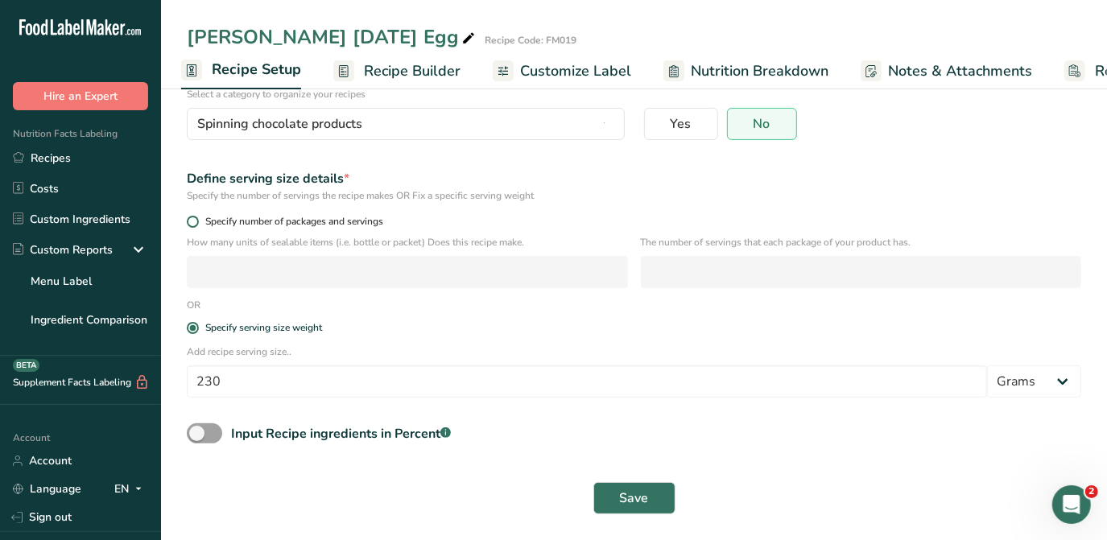
click at [191, 222] on span at bounding box center [193, 222] width 12 height 12
click at [191, 222] on input "Specify number of packages and servings" at bounding box center [192, 221] width 10 height 10
radio input "true"
radio input "false"
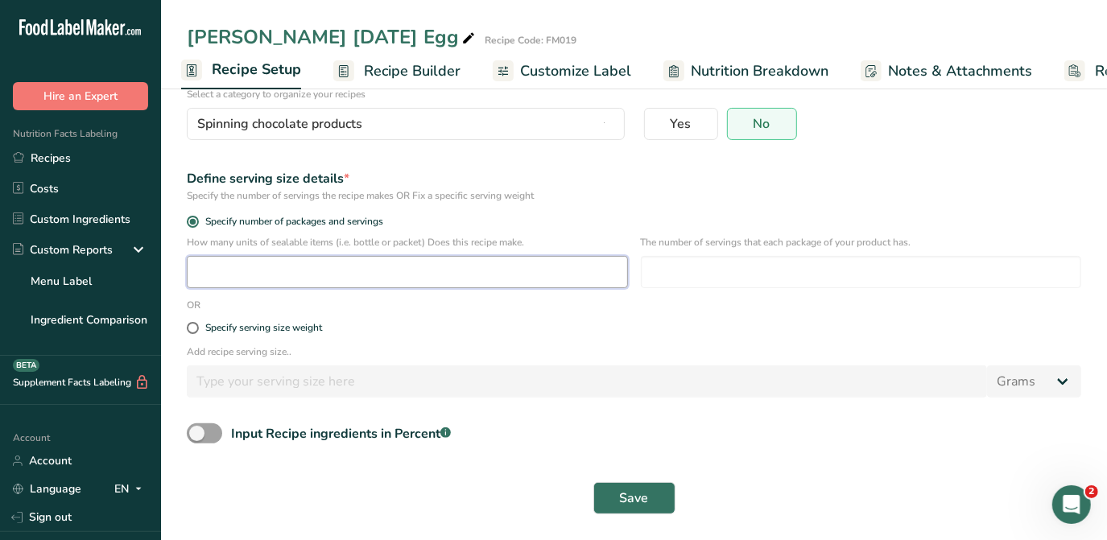
click at [303, 262] on input "number" at bounding box center [407, 272] width 441 height 32
type input "1"
click at [725, 262] on input "number" at bounding box center [861, 272] width 441 height 32
type input "11.5"
click at [197, 429] on span at bounding box center [204, 433] width 35 height 20
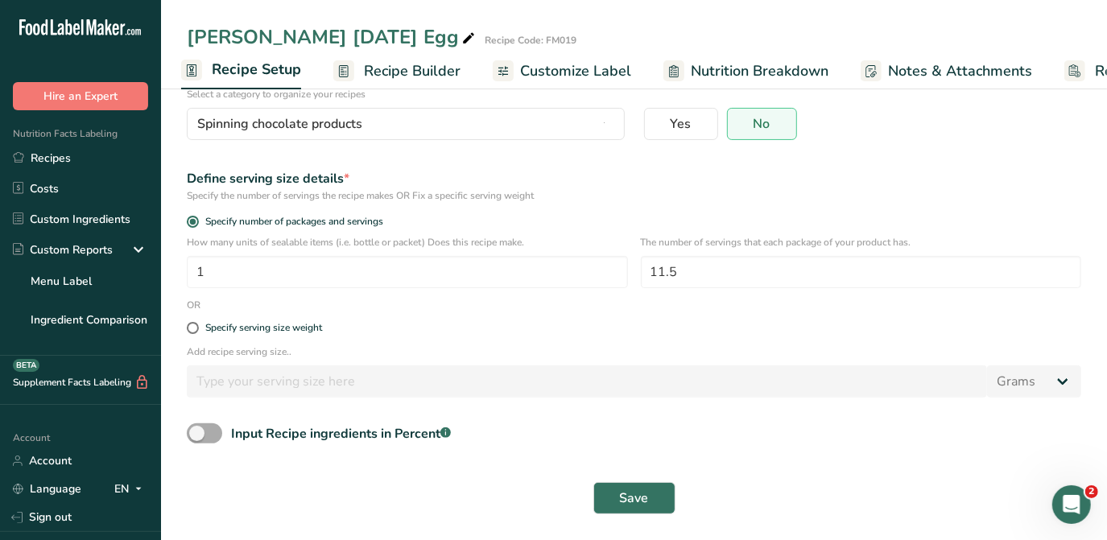
click at [197, 429] on input "Input Recipe ingredients in Percent .a-a{fill:#347362;}.b-a{fill:#fff;}" at bounding box center [192, 433] width 10 height 10
checkbox input "true"
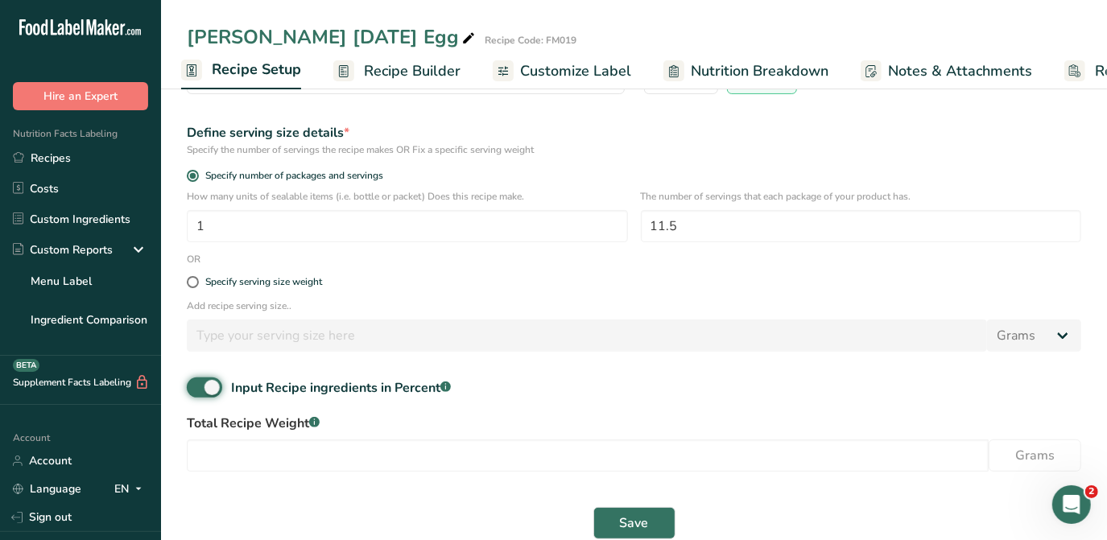
scroll to position [216, 0]
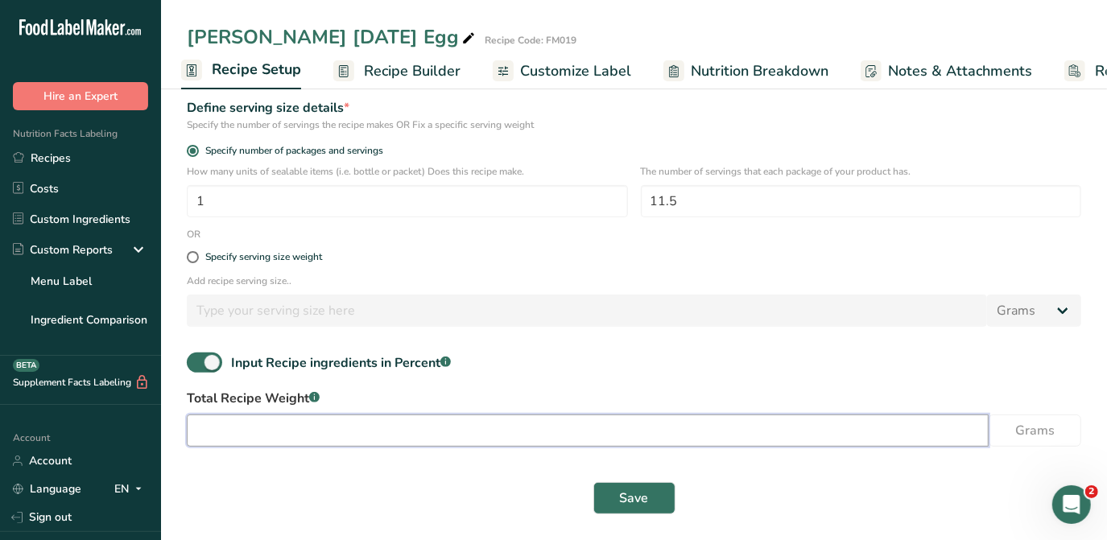
click at [352, 436] on input "number" at bounding box center [588, 430] width 802 height 32
type input "230"
click at [657, 500] on button "Save" at bounding box center [634, 498] width 82 height 32
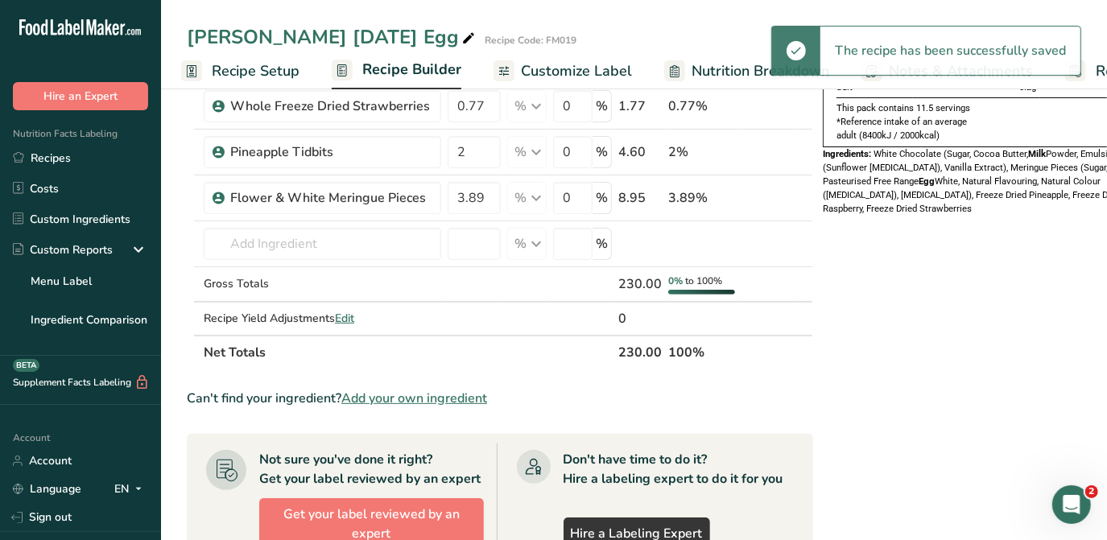
click at [416, 68] on span "Recipe Builder" at bounding box center [411, 70] width 99 height 22
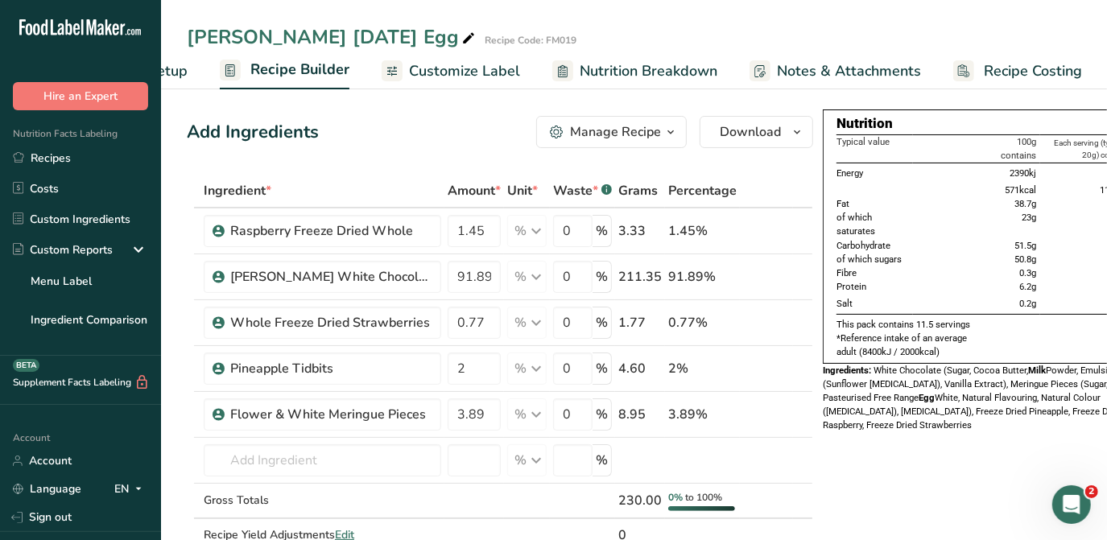
click at [509, 70] on span "Customize Label" at bounding box center [464, 71] width 111 height 22
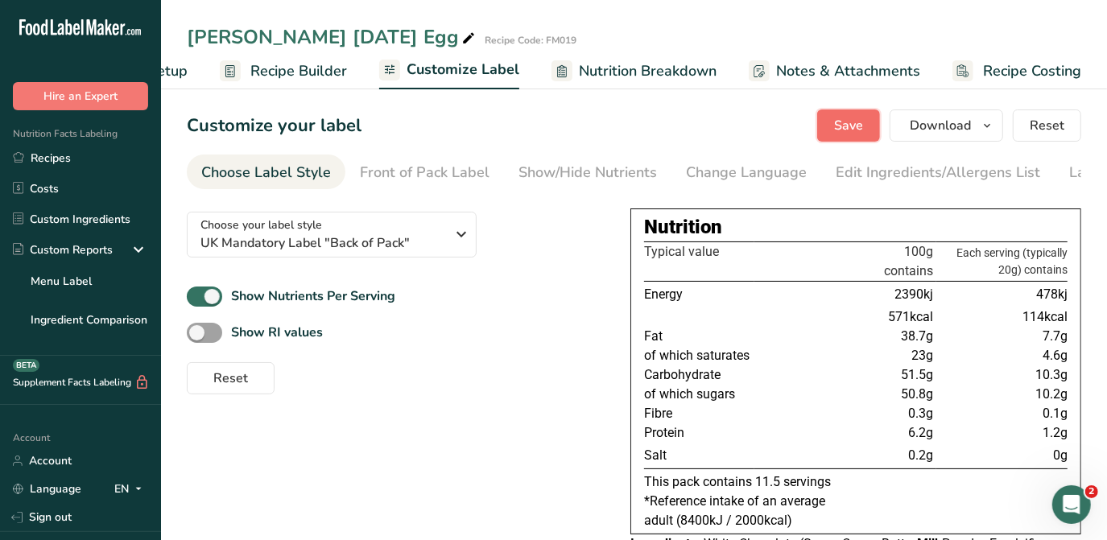
click at [866, 118] on button "Save" at bounding box center [848, 125] width 63 height 32
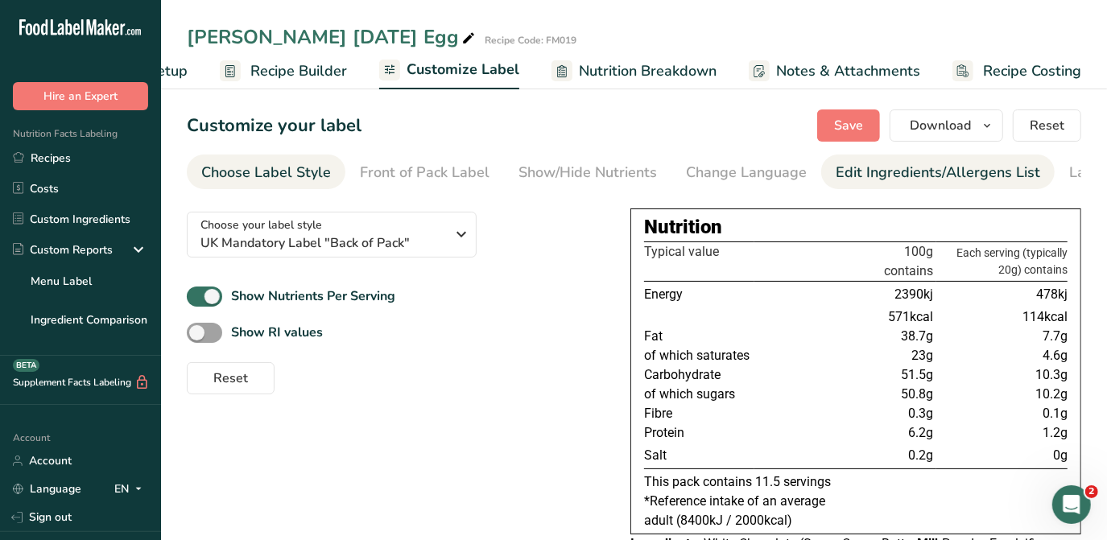
click at [926, 164] on div "Edit Ingredients/Allergens List" at bounding box center [937, 173] width 204 height 22
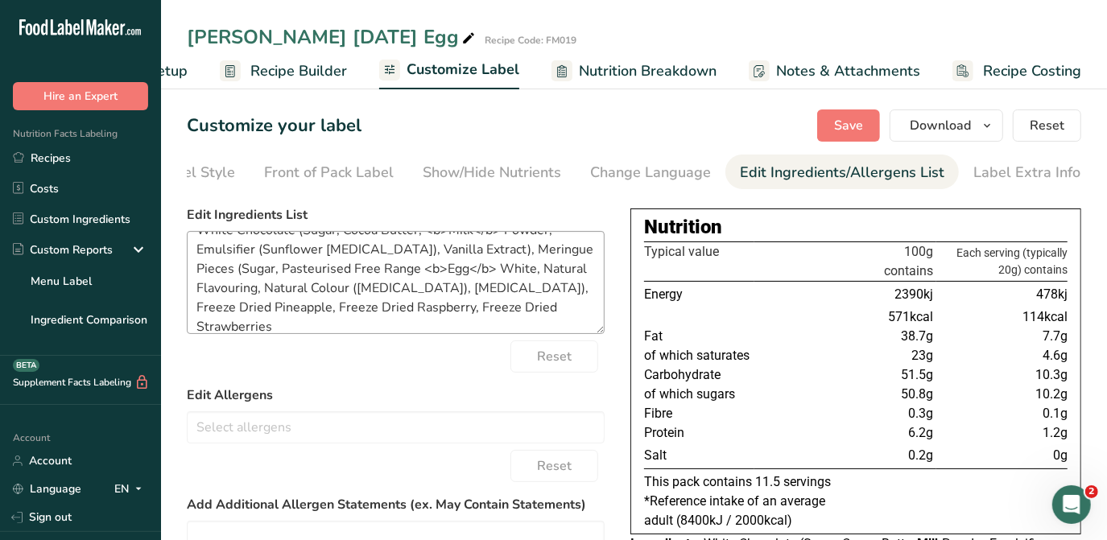
scroll to position [31, 0]
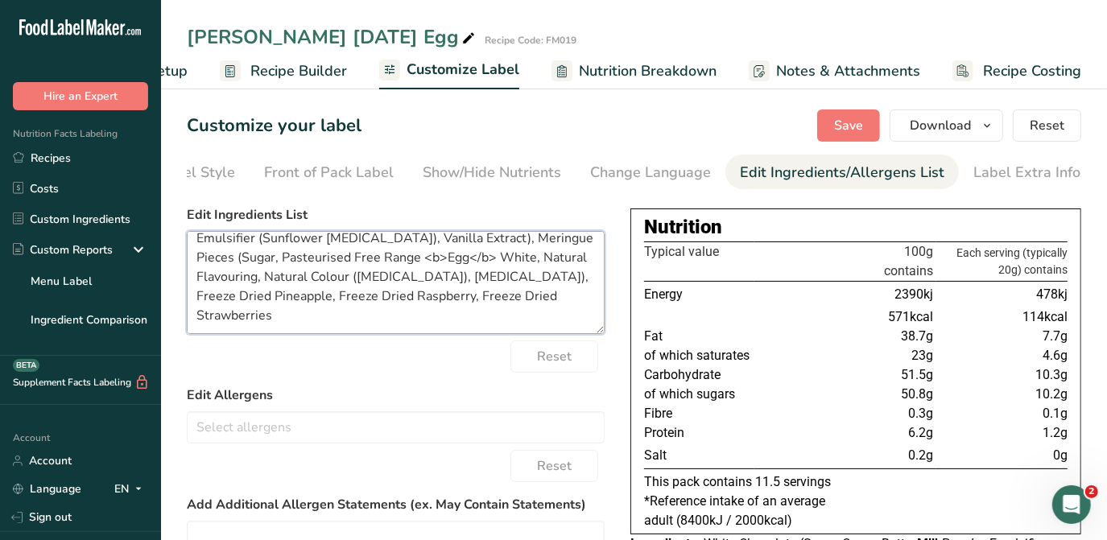
click at [288, 300] on textarea "White Chocolate (Sugar, Cocoa Butter, <b>Milk</b> Powder, Emulsifier (Sunflower…" at bounding box center [396, 282] width 418 height 103
click at [480, 298] on textarea "White Chocolate (Sugar, Cocoa Butter, <b>Milk</b> Powder, Emulsifier (Sunflower…" at bounding box center [396, 282] width 418 height 103
click at [313, 316] on textarea "White Chocolate (Sugar, Cocoa Butter, <b>Milk</b> Powder, Emulsifier (Sunflower…" at bounding box center [396, 282] width 418 height 103
click at [858, 122] on span "Save" at bounding box center [848, 125] width 29 height 19
click at [342, 300] on textarea "White Chocolate (Sugar, Cocoa Butter, <b>Milk</b> Powder, Emulsifier (Sunflower…" at bounding box center [396, 282] width 418 height 103
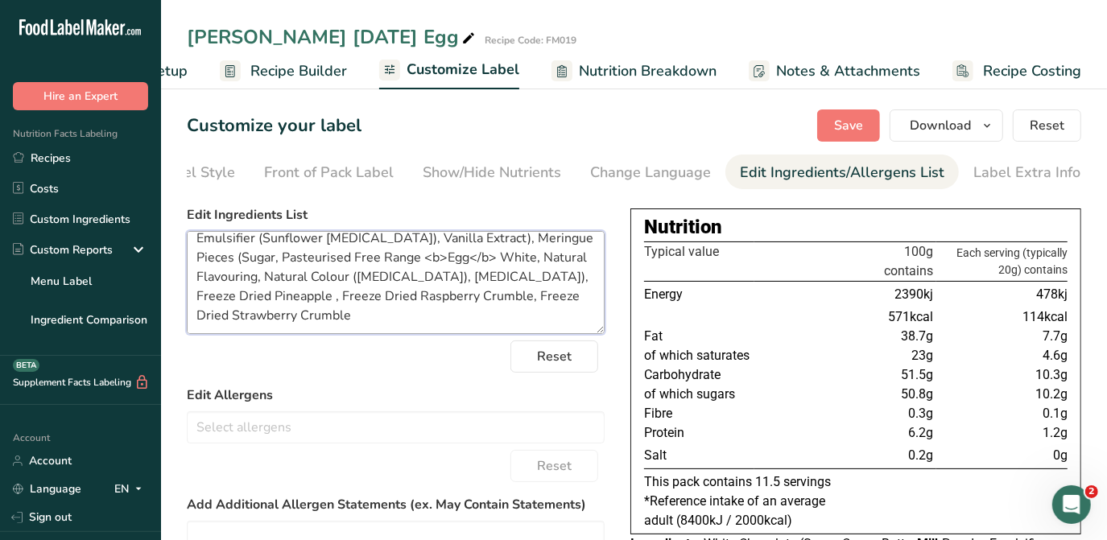
click at [486, 299] on textarea "White Chocolate (Sugar, Cocoa Butter, <b>Milk</b> Powder, Emulsifier (Sunflower…" at bounding box center [396, 282] width 418 height 103
click at [350, 324] on textarea "White Chocolate (Sugar, Cocoa Butter, <b>Milk</b> Powder, Emulsifier (Sunflower…" at bounding box center [396, 282] width 418 height 103
click at [291, 302] on textarea "White Chocolate (Sugar, Cocoa Butter, <b>Milk</b> Powder, Emulsifier (Sunflower…" at bounding box center [396, 282] width 418 height 103
click at [467, 301] on textarea "White Chocolate (Sugar, Cocoa Butter, <b>Milk</b> Powder, Emulsifier (Sunflower…" at bounding box center [396, 282] width 418 height 103
click at [309, 320] on textarea "White Chocolate (Sugar, Cocoa Butter, <b>Milk</b> Powder, Emulsifier (Sunflower…" at bounding box center [396, 282] width 418 height 103
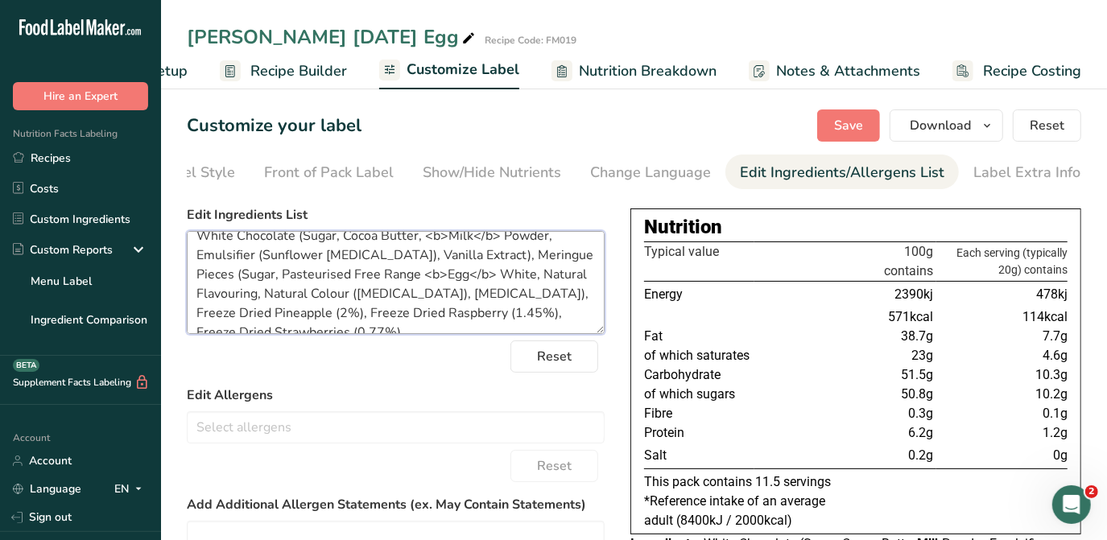
scroll to position [0, 0]
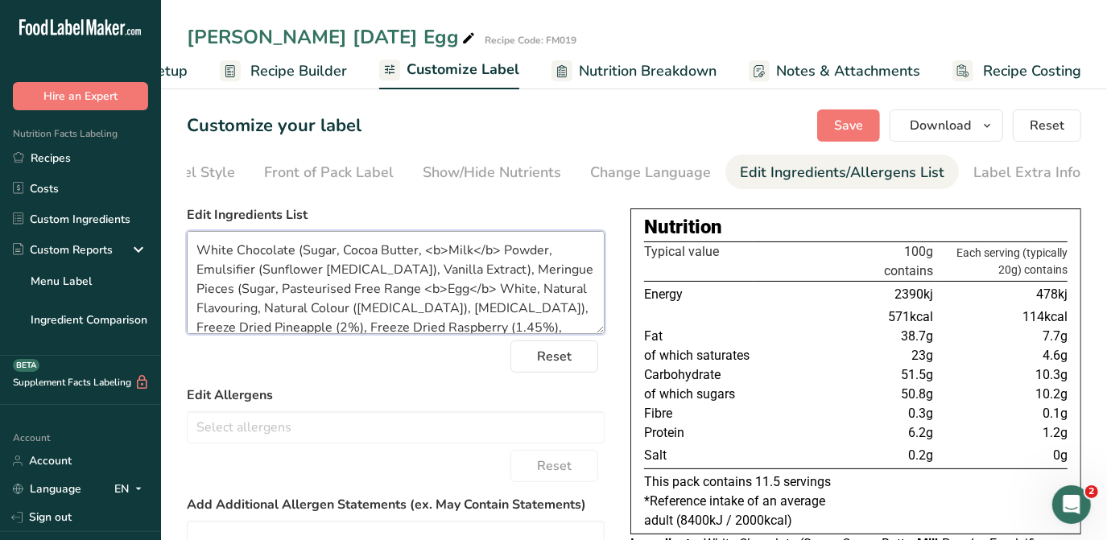
click at [309, 242] on textarea "White Chocolate (Sugar, Cocoa Butter, <b>Milk</b> Powder, Emulsifier (Sunflower…" at bounding box center [396, 282] width 418 height 103
click at [293, 253] on textarea "White Chocolate (Sugar, Cocoa Butter, <b>Milk</b> Powder, Emulsifier (Sunflower…" at bounding box center [396, 282] width 418 height 103
click at [313, 274] on textarea "White Chocolate (91.9%) (Sugar, Cocoa Butter, <b>Milk</b> Powder, Emulsifier (S…" at bounding box center [396, 282] width 418 height 103
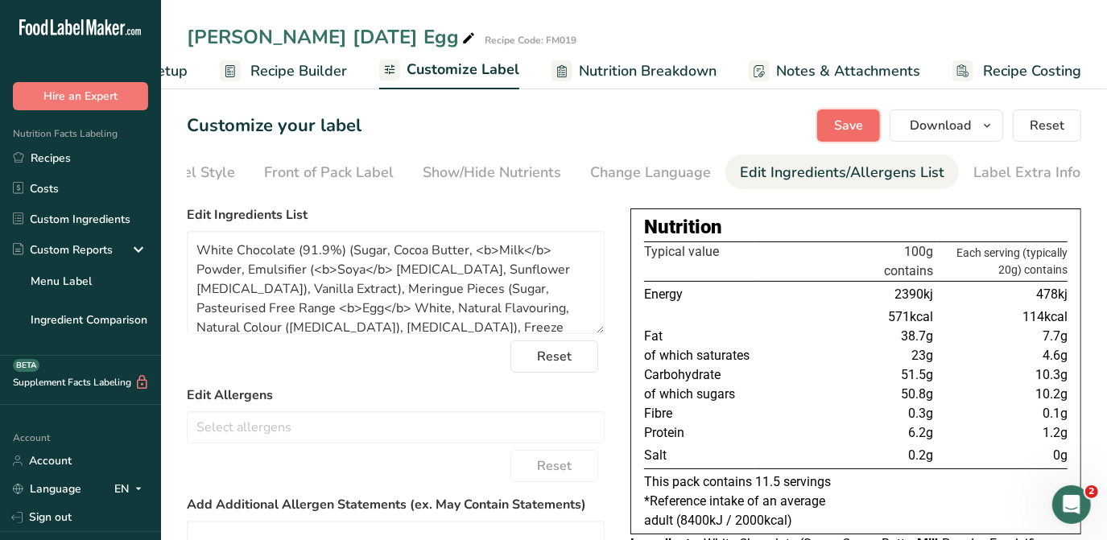
click at [840, 125] on span "Save" at bounding box center [848, 125] width 29 height 19
click at [385, 290] on textarea "White Chocolate (91.9%) (Sugar, Cocoa Butter, <b>Milk</b> Powder, Emulsifier (<…" at bounding box center [396, 282] width 418 height 103
type textarea "White Chocolate (91.9%) (Sugar, Cocoa Butter, <b>Milk</b> Powder, Emulsifier (<…"
click at [860, 122] on span "Save" at bounding box center [848, 125] width 29 height 19
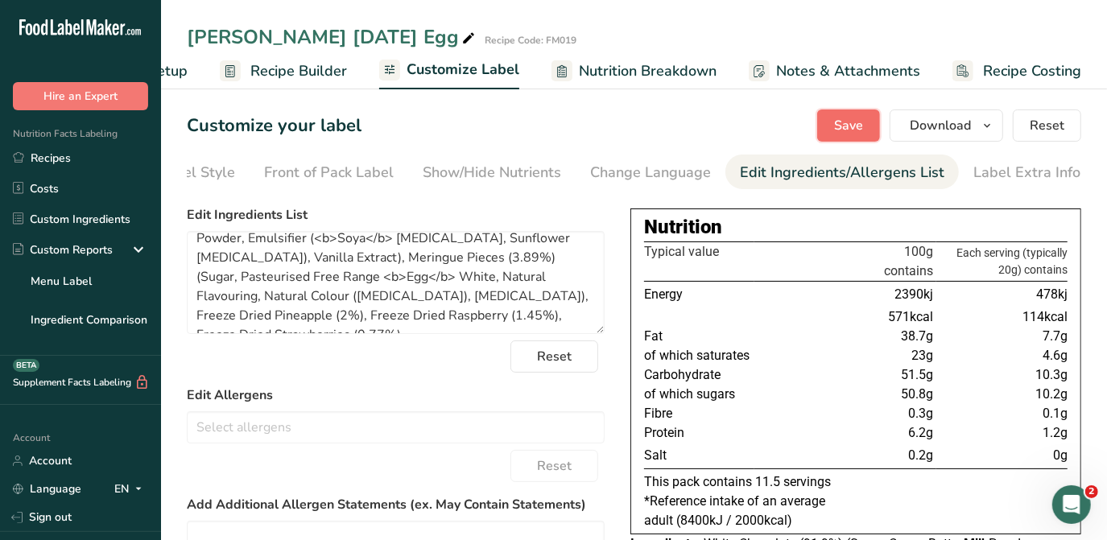
click at [863, 124] on span "Save" at bounding box center [848, 125] width 29 height 19
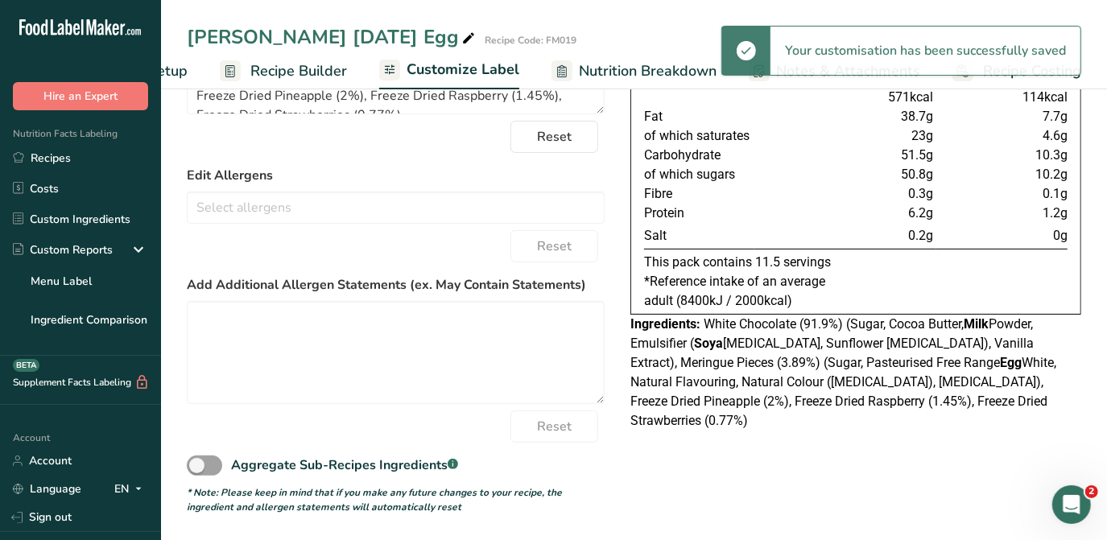
scroll to position [2, 0]
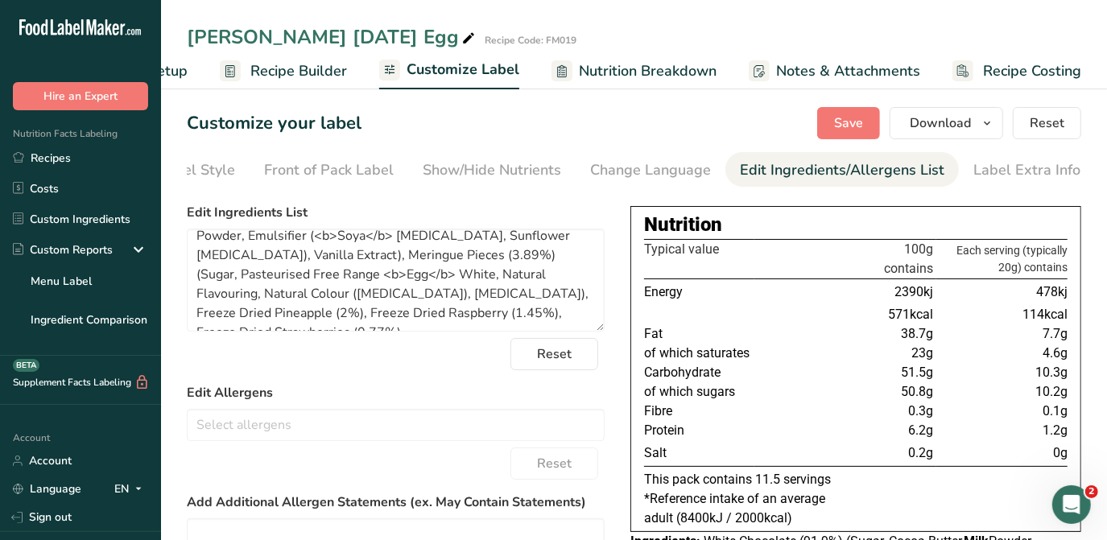
click at [636, 228] on div "Nutrition Typical value 100g contains Each serving (typically 20g) contains Ene…" at bounding box center [855, 369] width 451 height 326
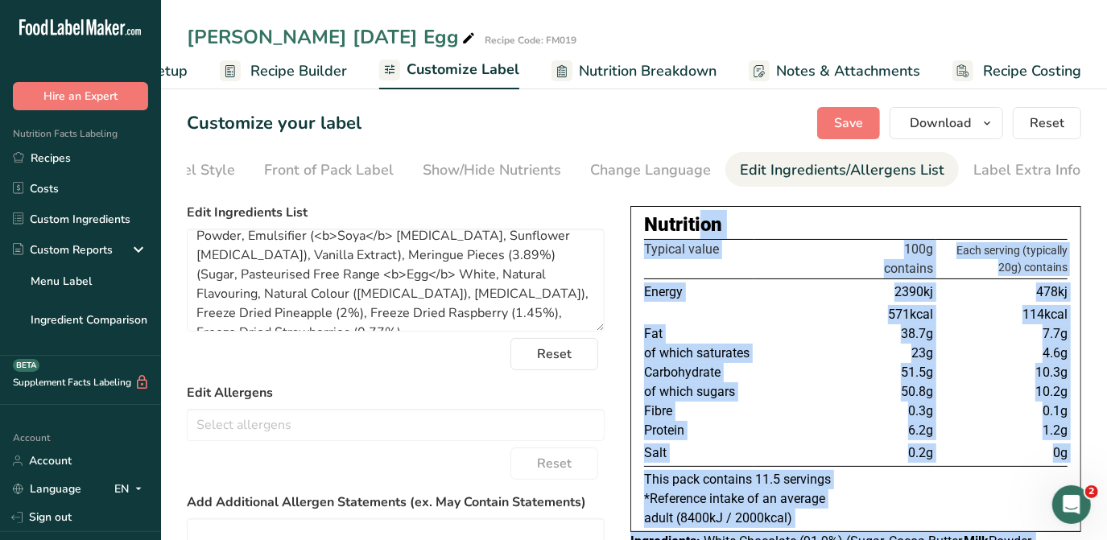
scroll to position [222, 0]
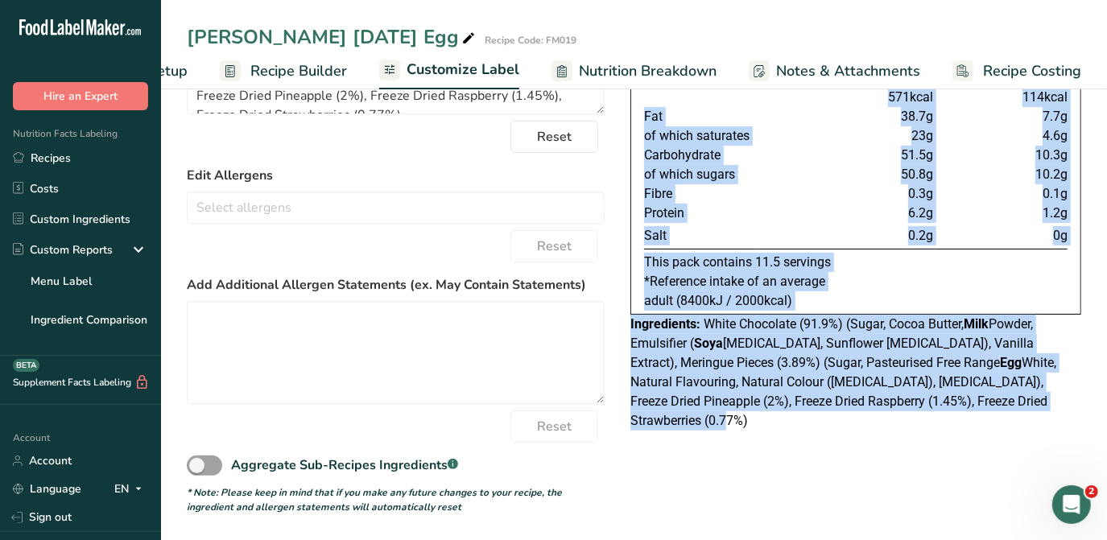
drag, startPoint x: 647, startPoint y: 225, endPoint x: 1120, endPoint y: 440, distance: 519.7
click at [1106, 440] on html ".a-20{fill:#fff;} Hire an Expert Nutrition Facts Labeling Recipes Costs Custom …" at bounding box center [553, 160] width 1107 height 760
copy div "Nutrition Typical value 100g contains Each serving (typically 20g) contains Ene…"
click at [868, 467] on div "Choose your label style UK Mandatory Label "Back of Pack" USA (FDA) Standard FD…" at bounding box center [634, 246] width 894 height 535
